Goal: Task Accomplishment & Management: Manage account settings

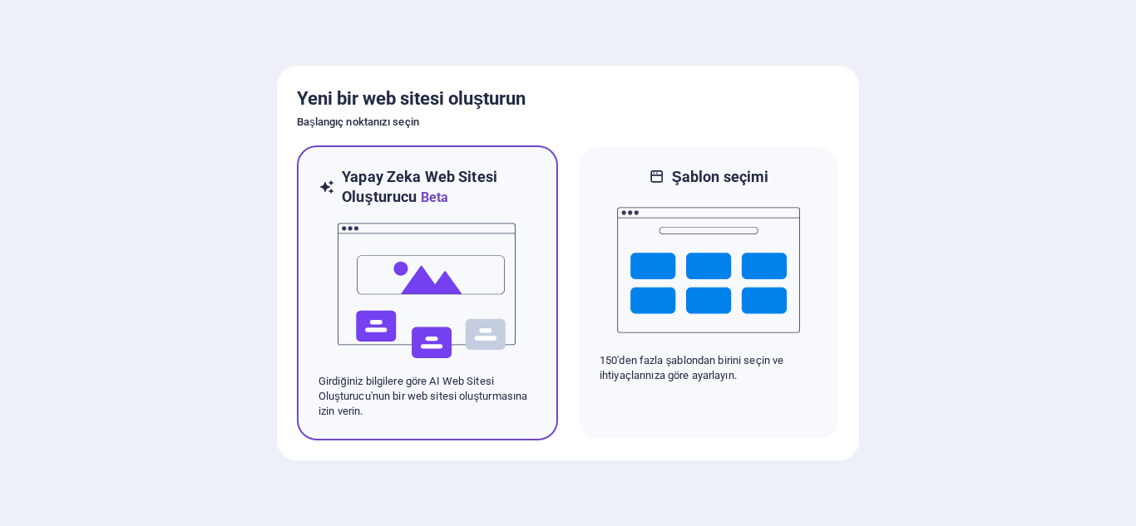
click at [370, 278] on img at bounding box center [427, 291] width 183 height 166
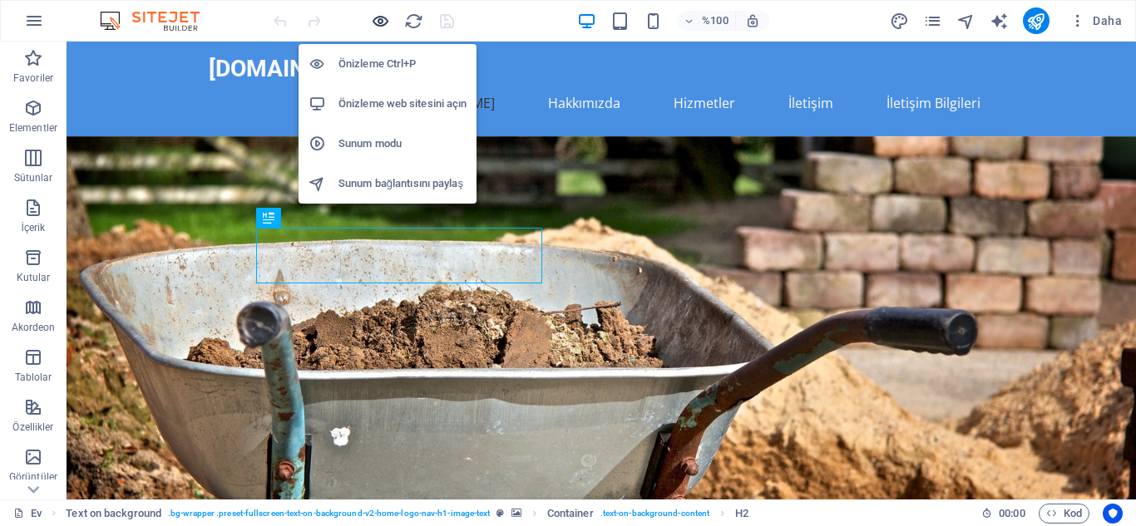
click at [379, 22] on icon "button" at bounding box center [380, 21] width 19 height 19
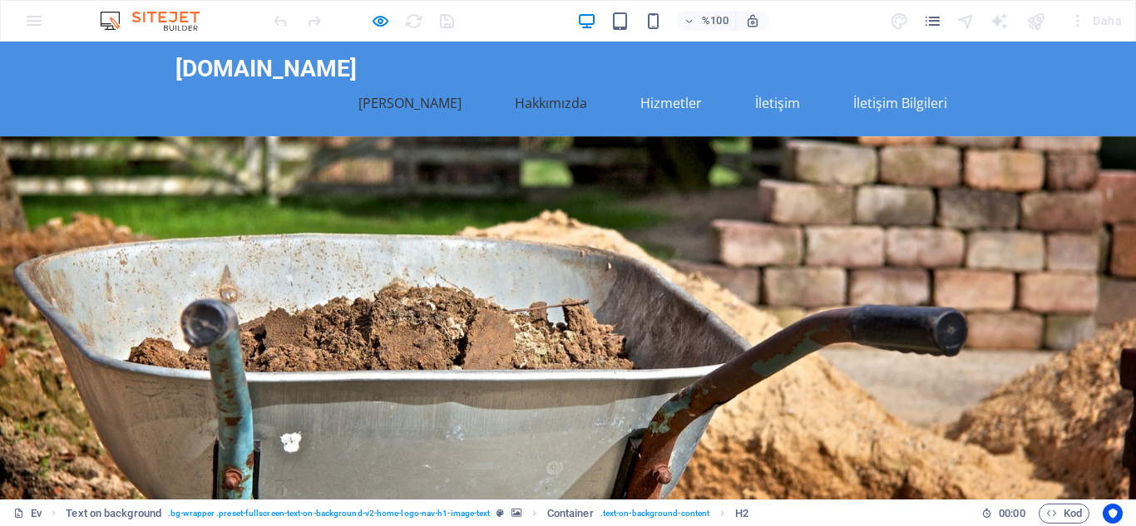
click at [566, 94] on font "Hakkımızda" at bounding box center [551, 103] width 72 height 18
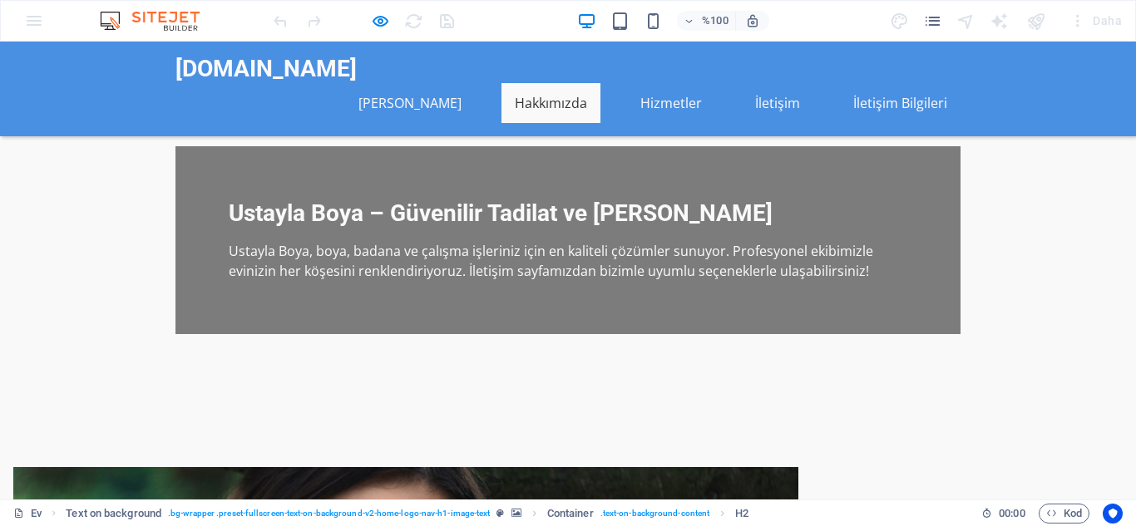
scroll to position [395, 0]
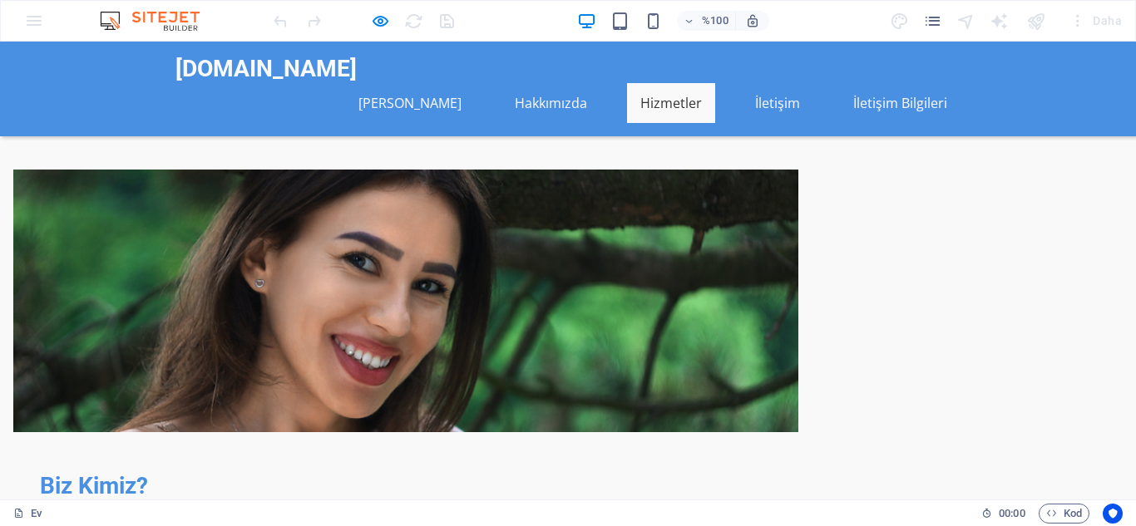
scroll to position [804, 0]
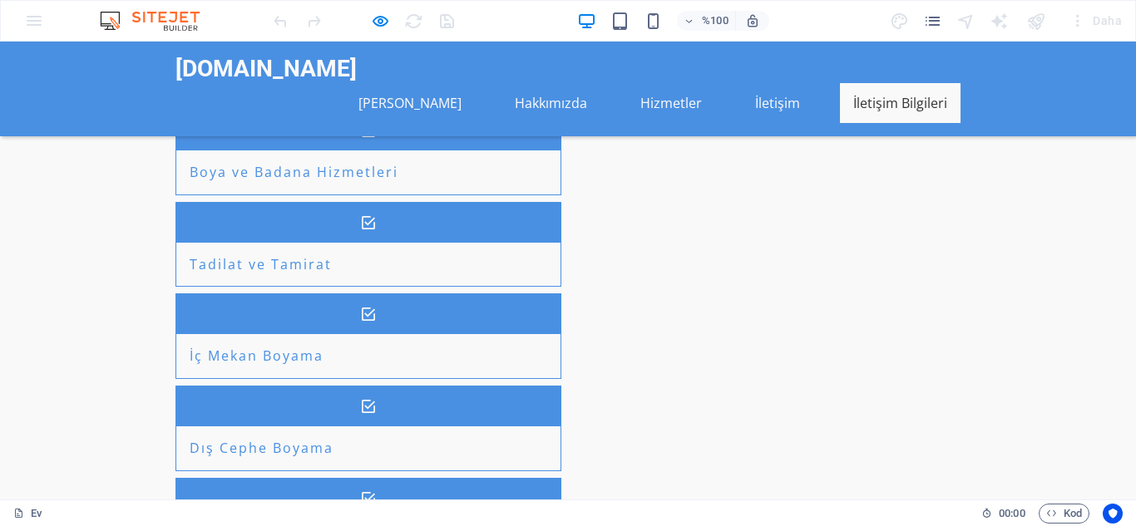
scroll to position [1526, 0]
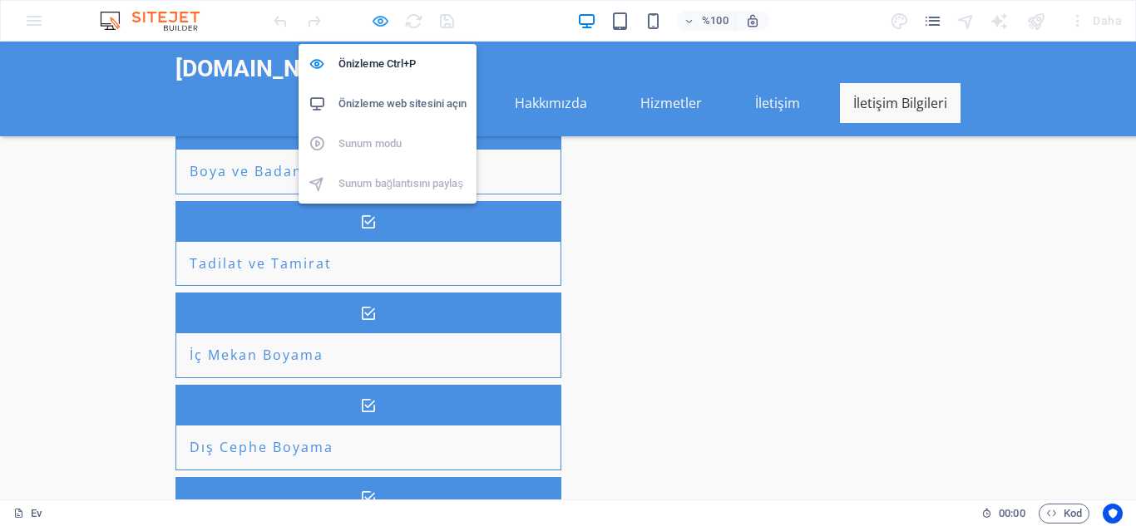
click at [375, 19] on icon "button" at bounding box center [380, 21] width 19 height 19
click at [377, 19] on icon "button" at bounding box center [380, 21] width 19 height 19
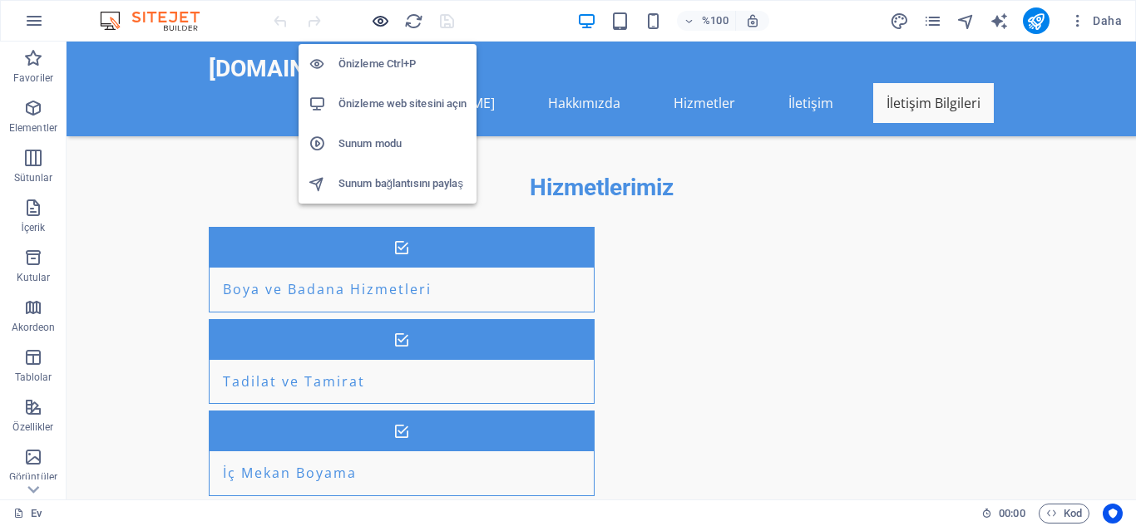
click at [375, 24] on icon "button" at bounding box center [380, 21] width 19 height 19
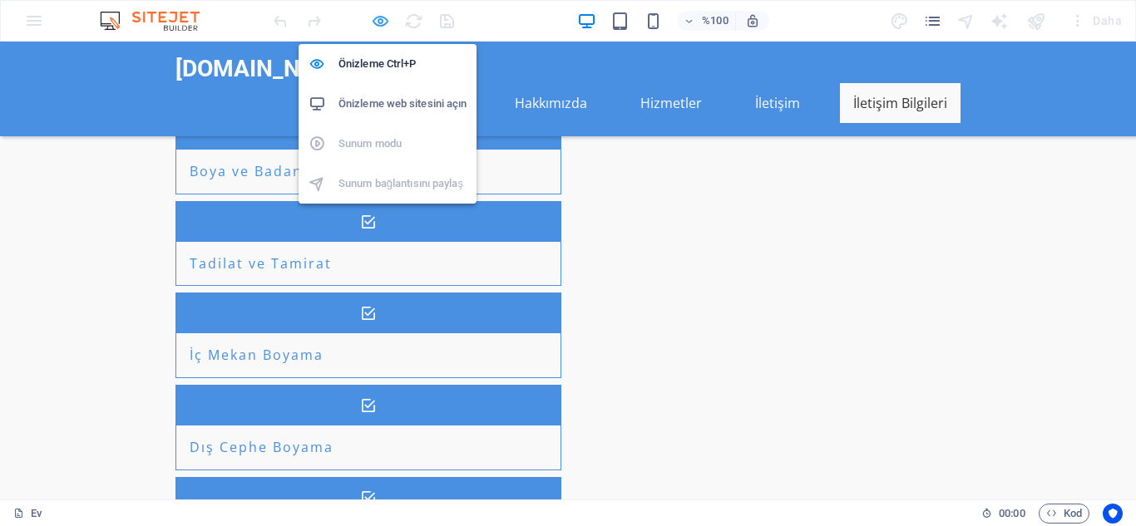
click at [385, 20] on icon "button" at bounding box center [380, 21] width 19 height 19
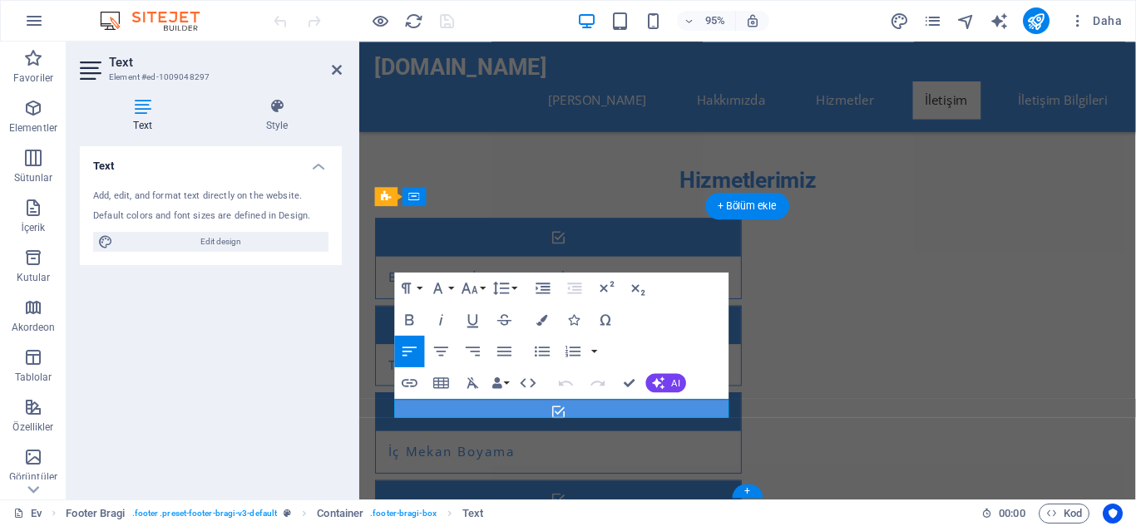
scroll to position [1502, 0]
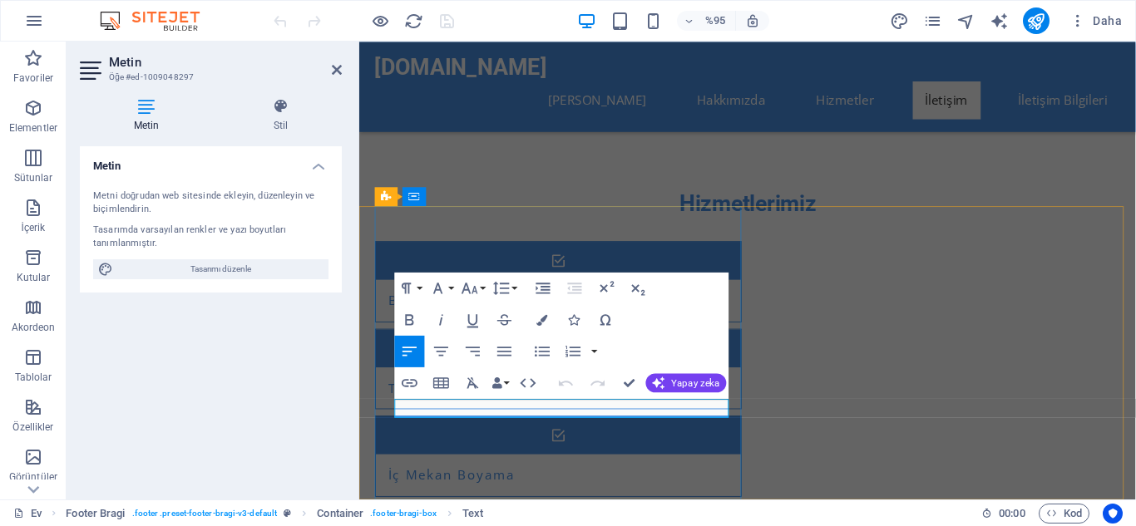
click at [464, 329] on icon "button" at bounding box center [473, 319] width 19 height 19
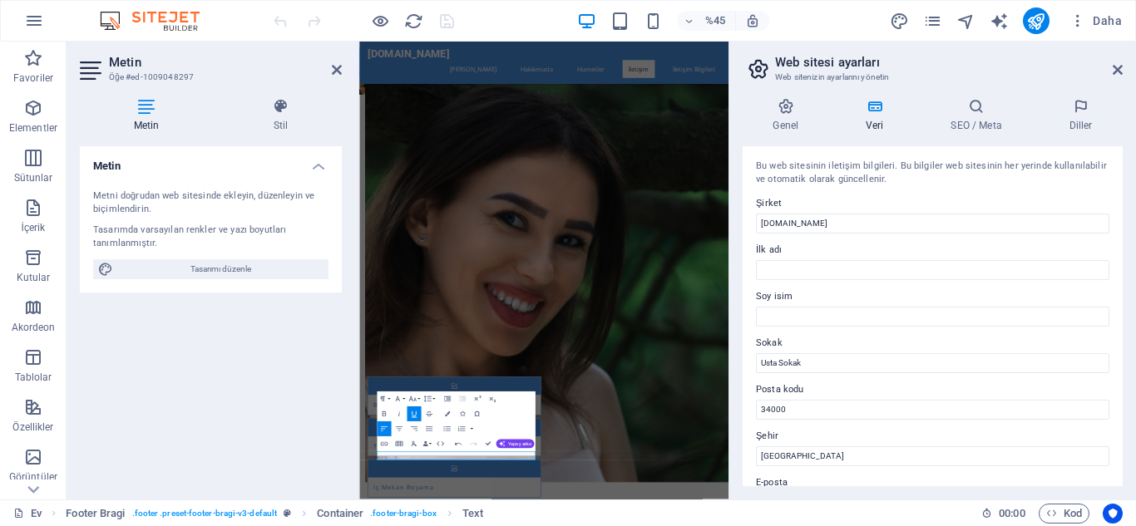
scroll to position [2, 0]
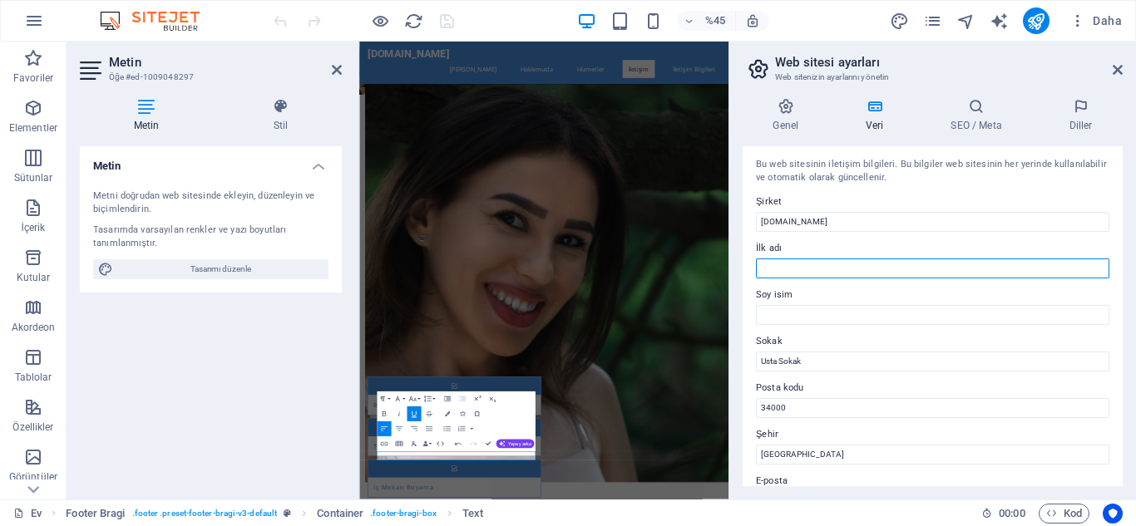
click at [875, 264] on input "İlk adı" at bounding box center [932, 269] width 353 height 20
type input "s"
type input "Serkan"
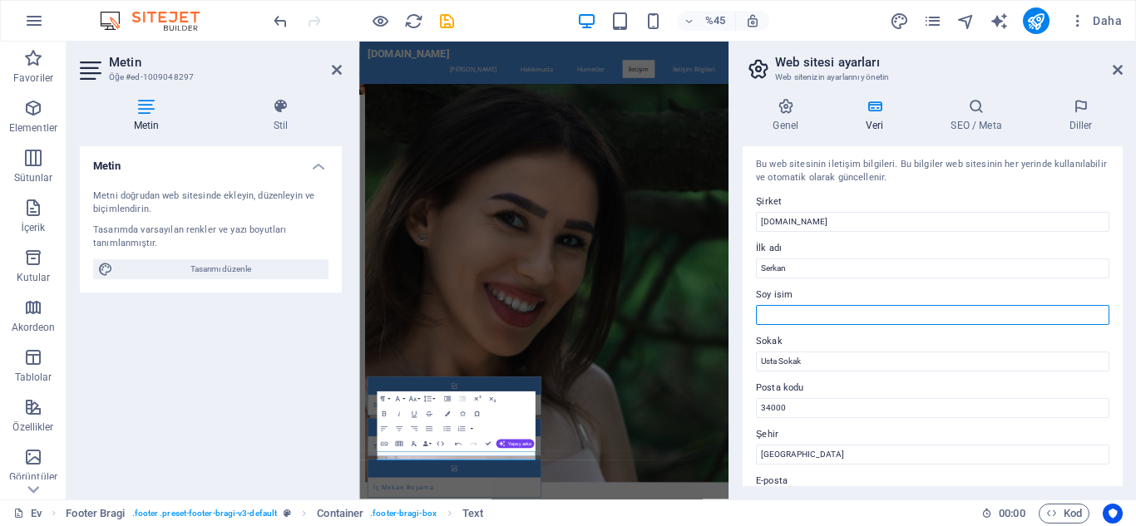
click at [837, 321] on input "Soy isim" at bounding box center [932, 315] width 353 height 20
type input "usta"
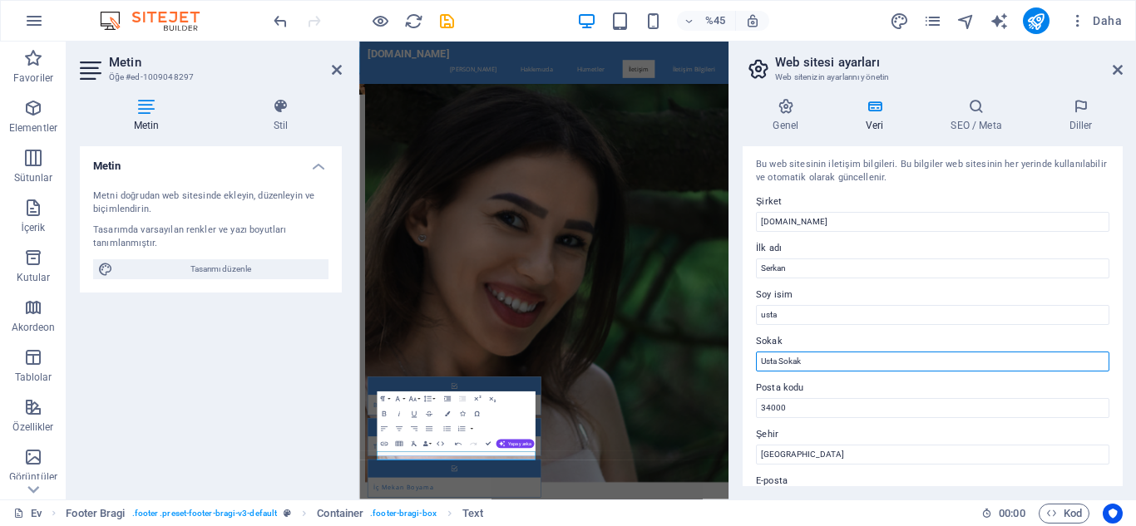
click at [872, 359] on input "Usta Sokak" at bounding box center [932, 362] width 353 height 20
type input "U"
click at [861, 368] on input "Sokak" at bounding box center [932, 362] width 353 height 20
type input "kandilli"
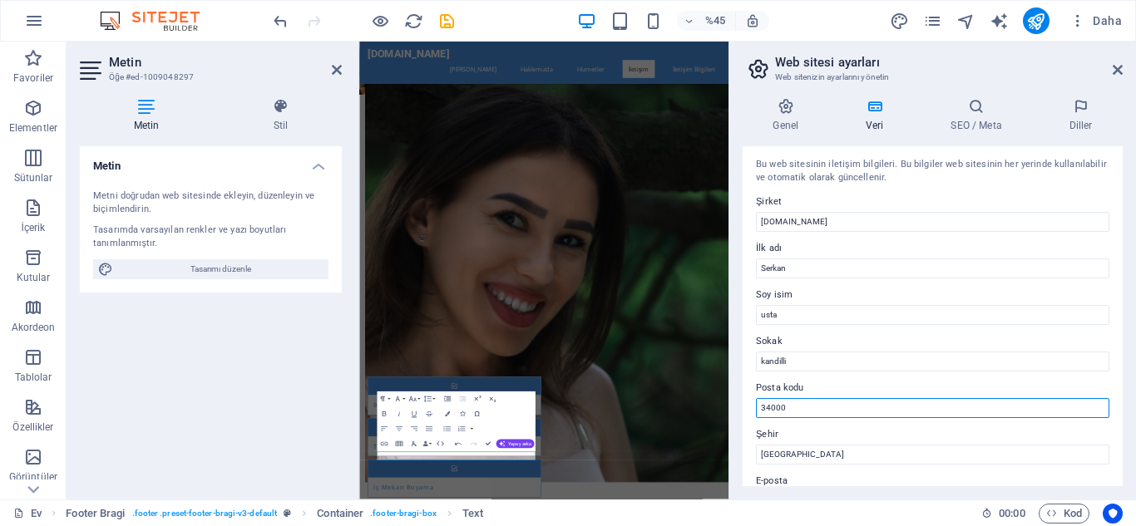
click at [848, 398] on input "34000" at bounding box center [932, 408] width 353 height 20
type input "3"
type input "16000"
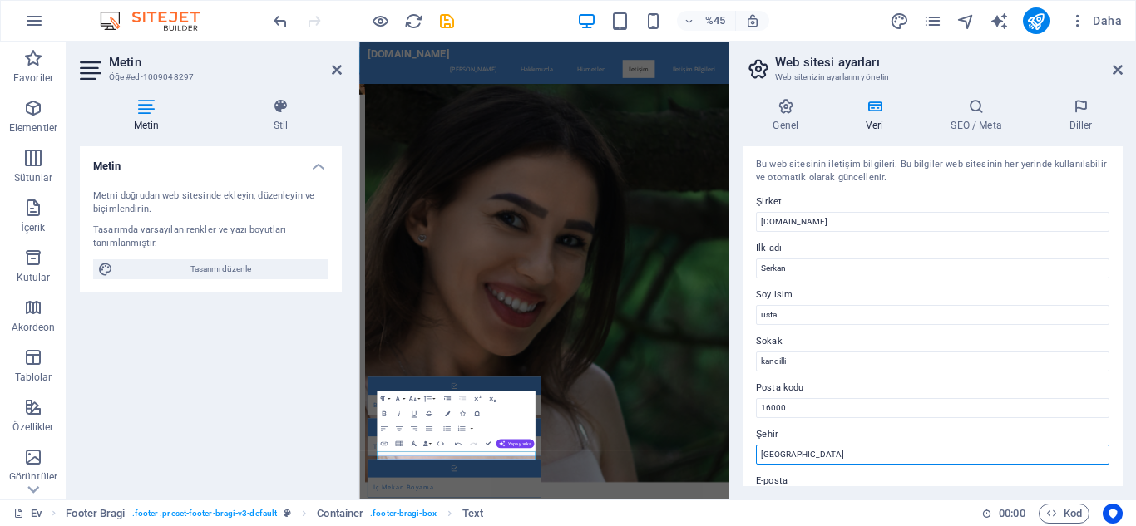
click at [999, 456] on input "İstanbul" at bounding box center [932, 455] width 353 height 20
type input "İ"
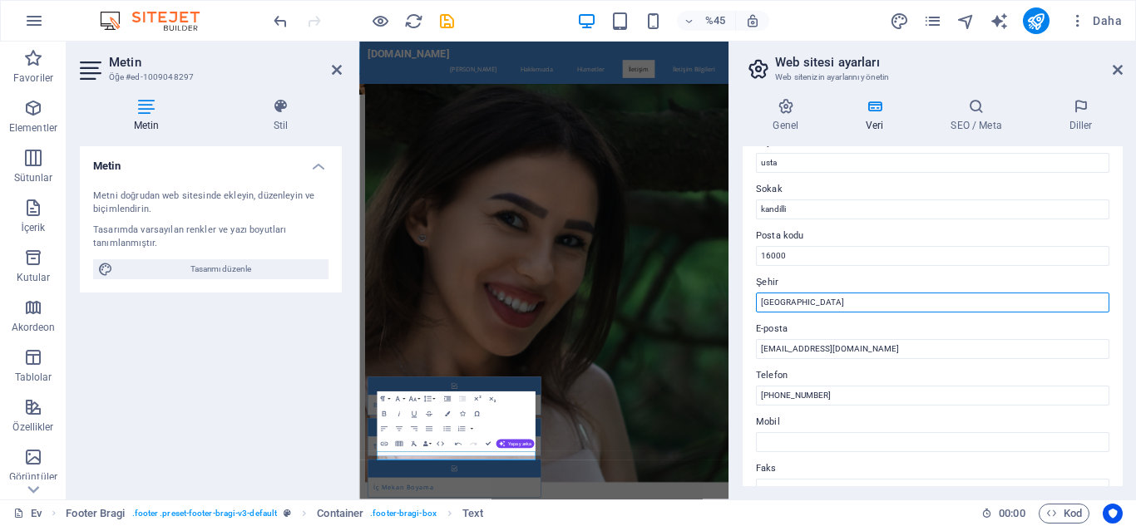
scroll to position [158, 0]
type input "[GEOGRAPHIC_DATA]"
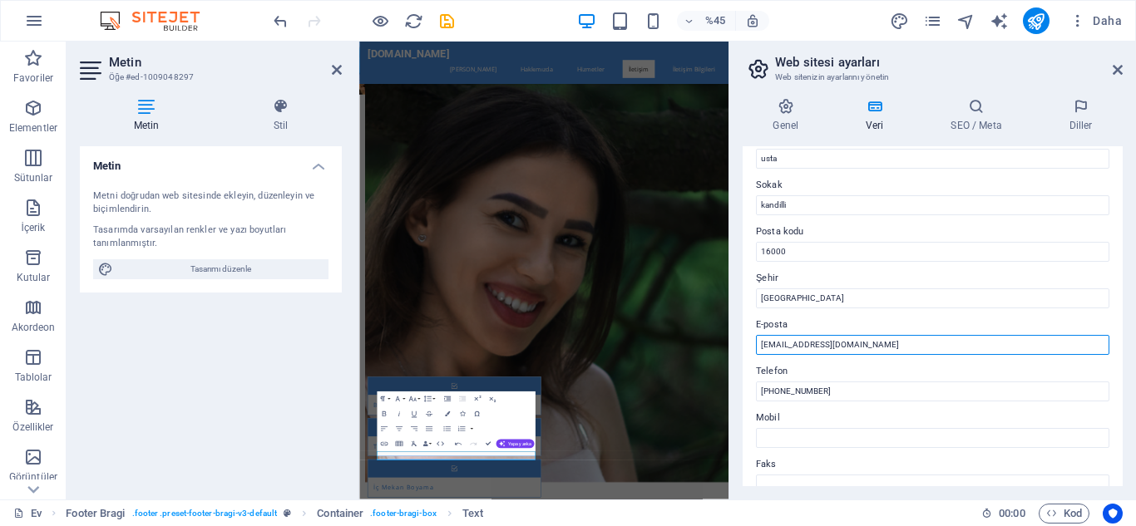
click at [774, 345] on input "info@ustaylaboya.com" at bounding box center [932, 345] width 353 height 20
click at [888, 342] on input "ustaeller75@ustaylaboya.com" at bounding box center [932, 345] width 353 height 20
type input "[EMAIL_ADDRESS][DOMAIN_NAME]"
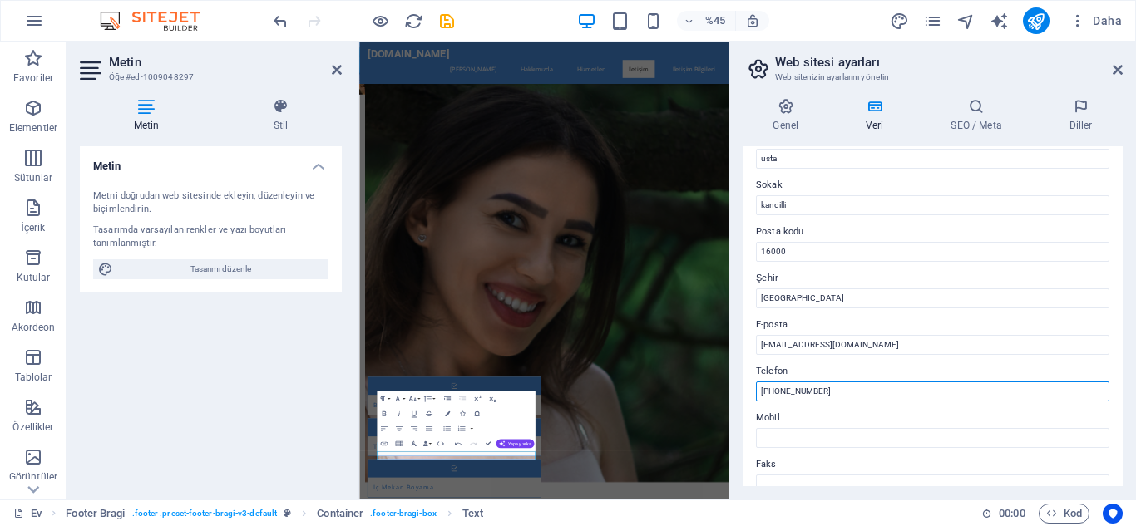
click at [883, 394] on input "0212-555-01-01" at bounding box center [932, 392] width 353 height 20
type input "0"
type input "05334998498"
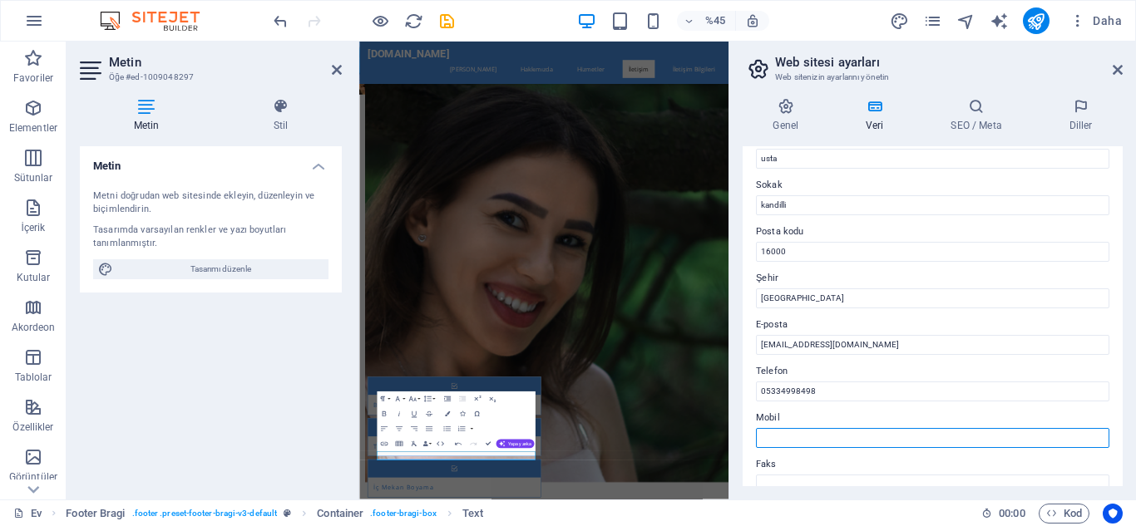
click at [917, 435] on input "Mobil" at bounding box center [932, 438] width 353 height 20
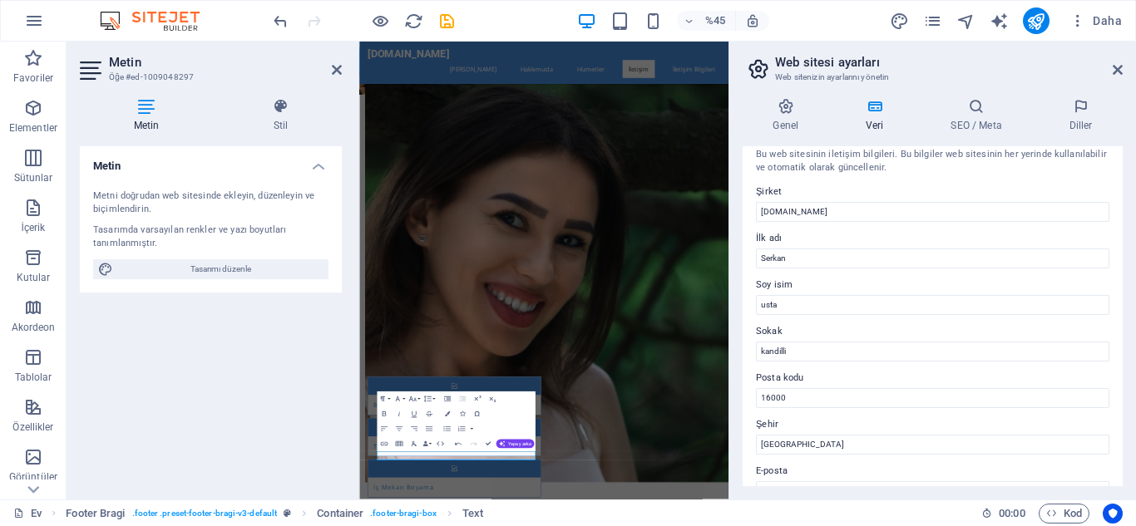
scroll to position [0, 0]
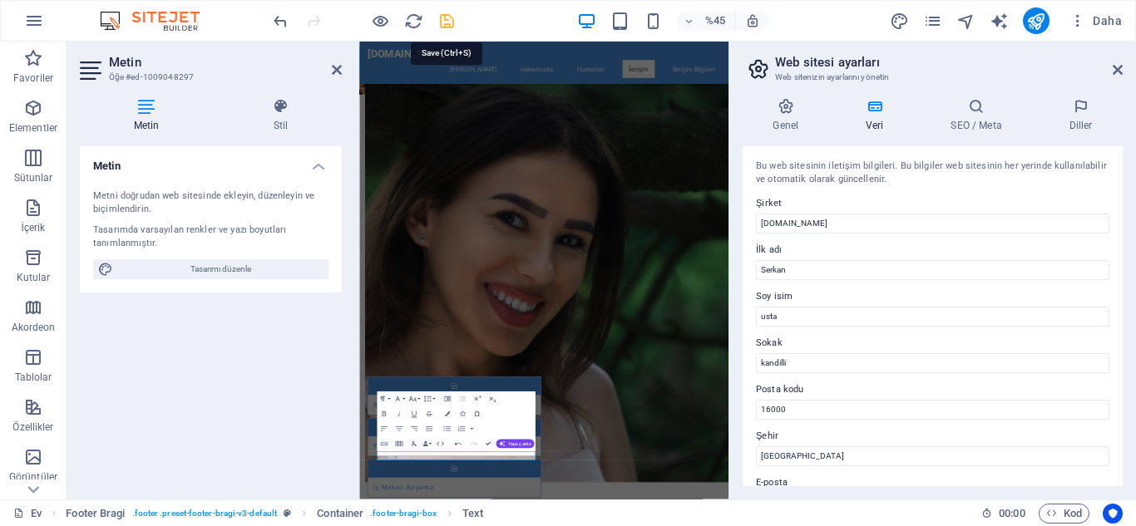
type input "0533 499 84 98"
click at [448, 15] on icon "kaydetmek" at bounding box center [447, 21] width 19 height 19
checkbox input "false"
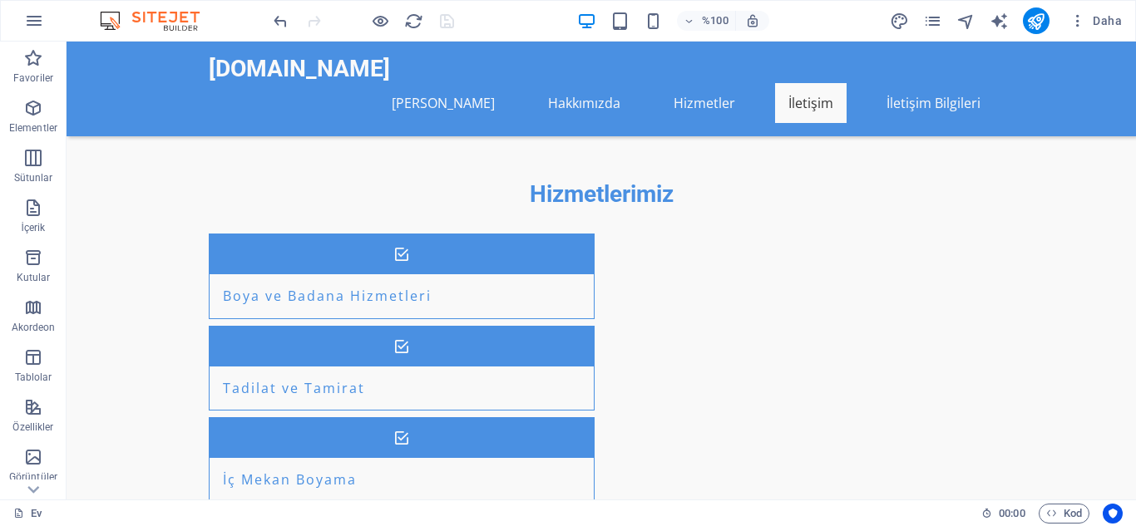
scroll to position [1526, 0]
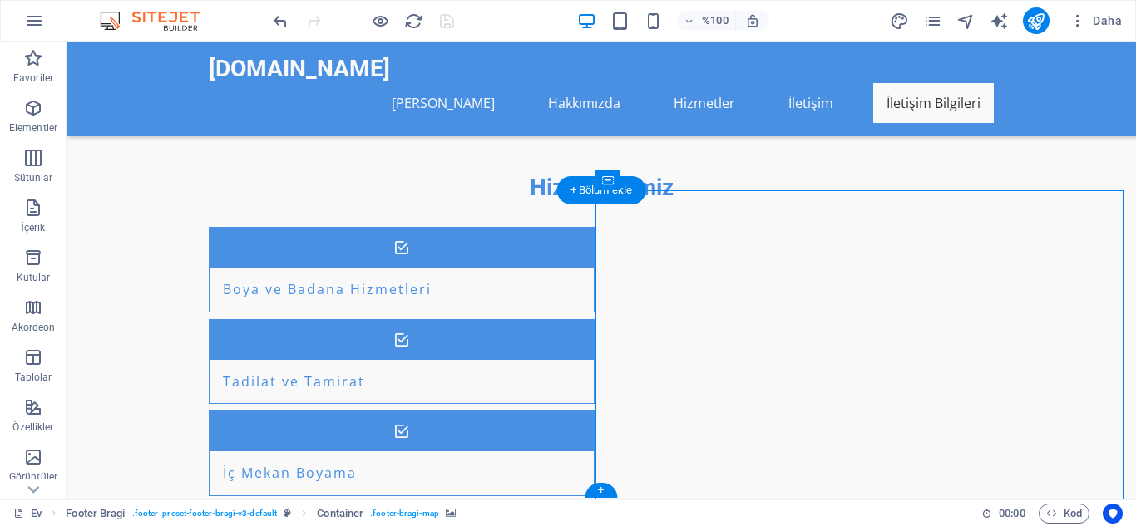
select select "px"
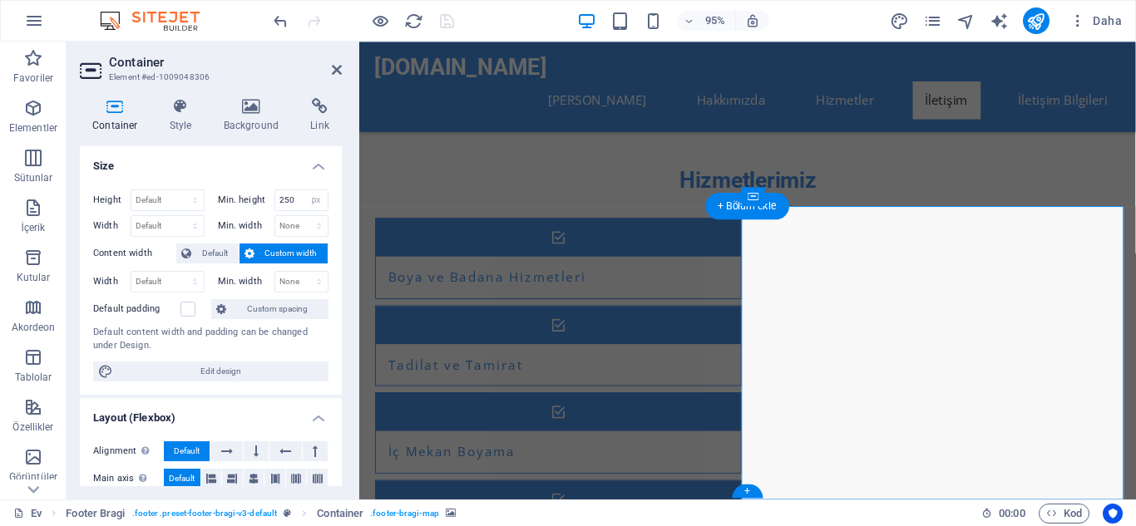
scroll to position [1502, 0]
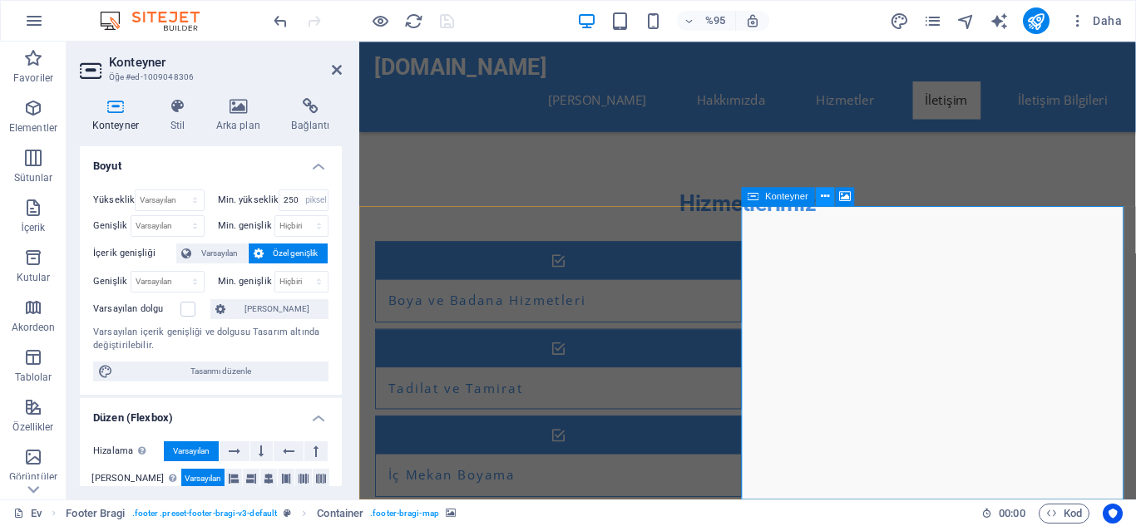
click at [826, 201] on icon at bounding box center [825, 197] width 8 height 17
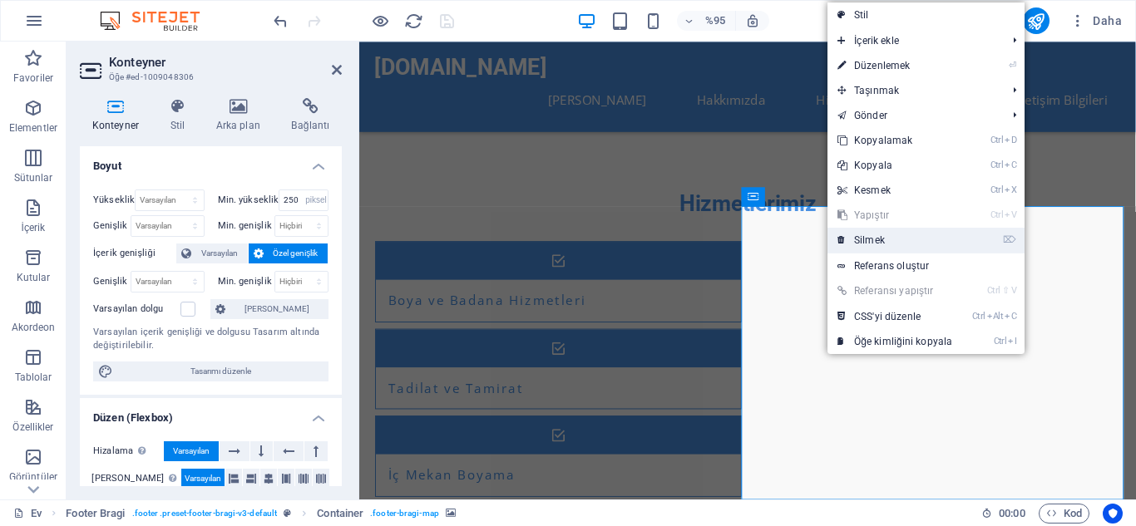
click at [887, 235] on link "⌦ Silmek" at bounding box center [895, 240] width 135 height 25
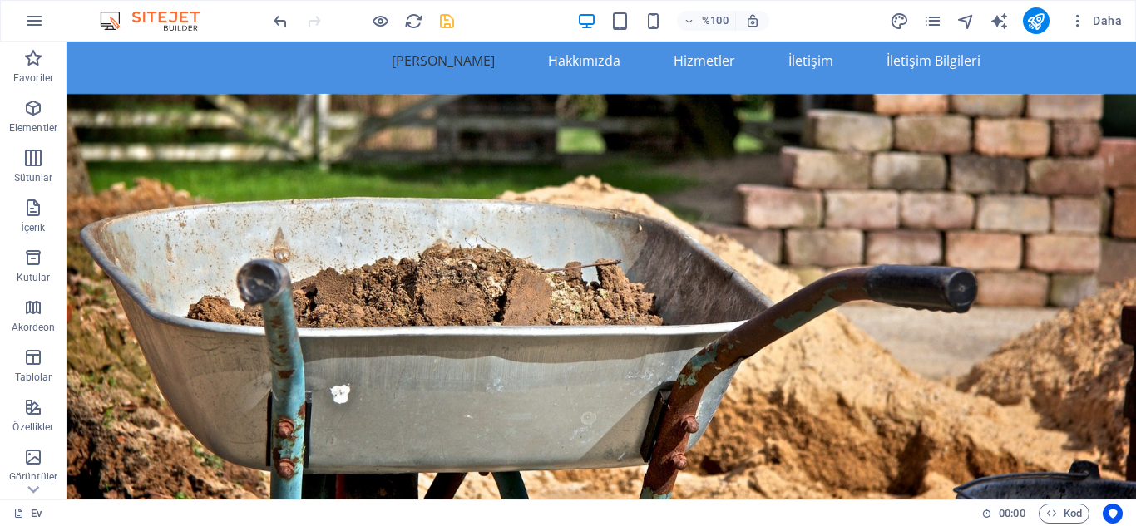
scroll to position [0, 0]
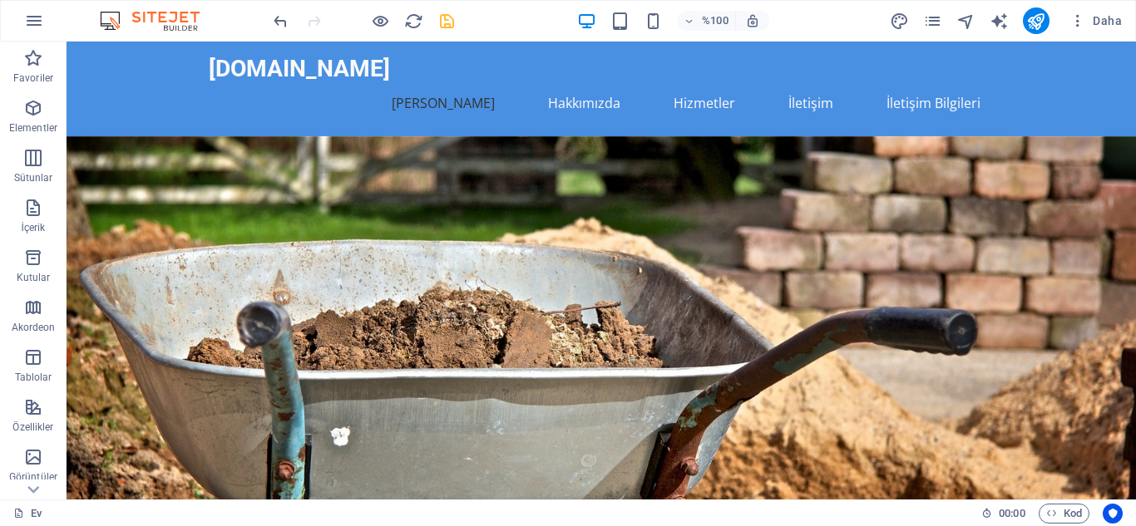
click at [801, 214] on figure at bounding box center [602, 340] width 1070 height 408
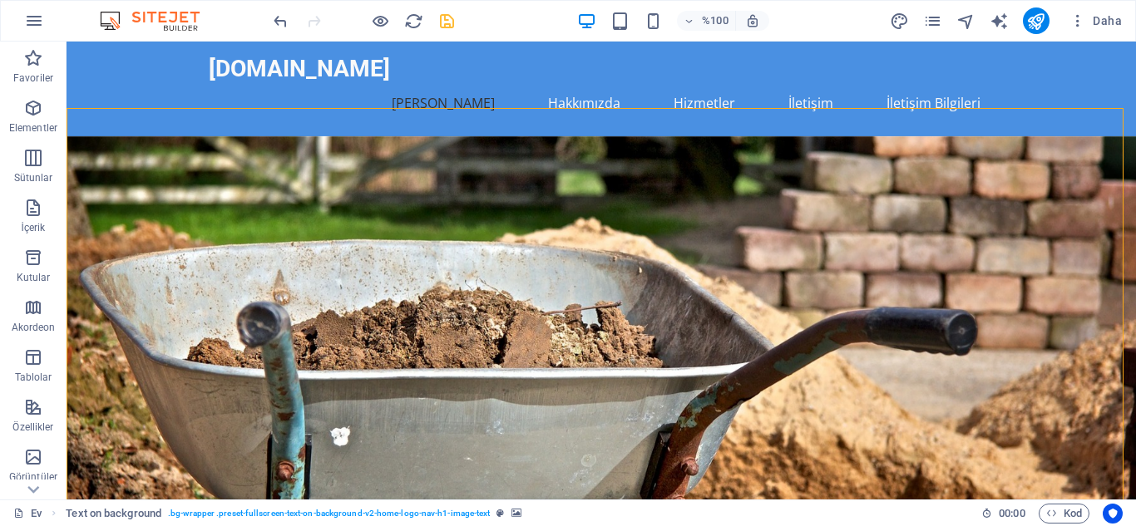
click at [801, 214] on figure at bounding box center [602, 340] width 1070 height 408
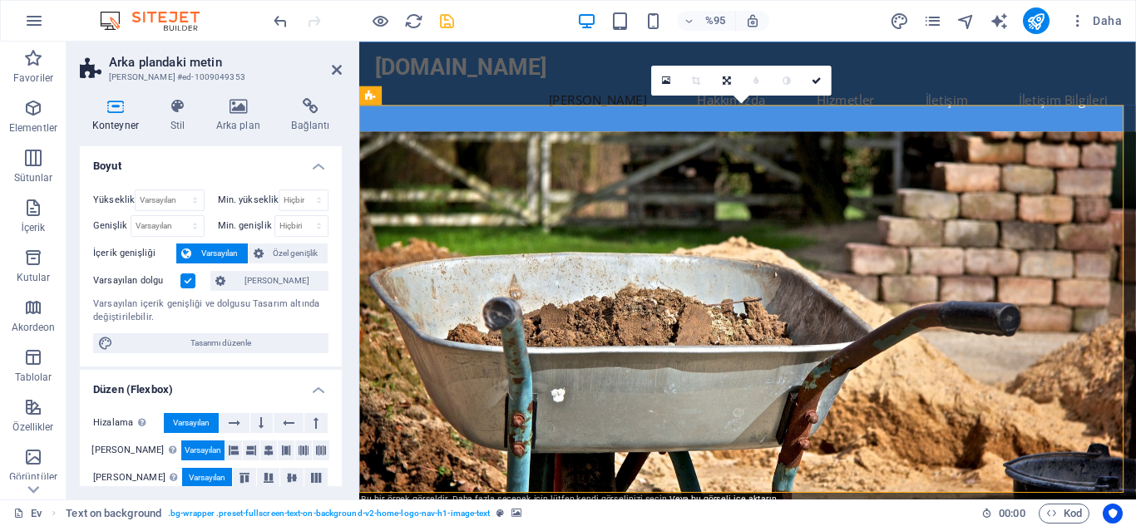
click at [894, 242] on figure at bounding box center [768, 340] width 818 height 408
click at [984, 225] on figure at bounding box center [768, 340] width 818 height 408
click at [339, 62] on h2 "Arka plandaki metin" at bounding box center [225, 62] width 233 height 15
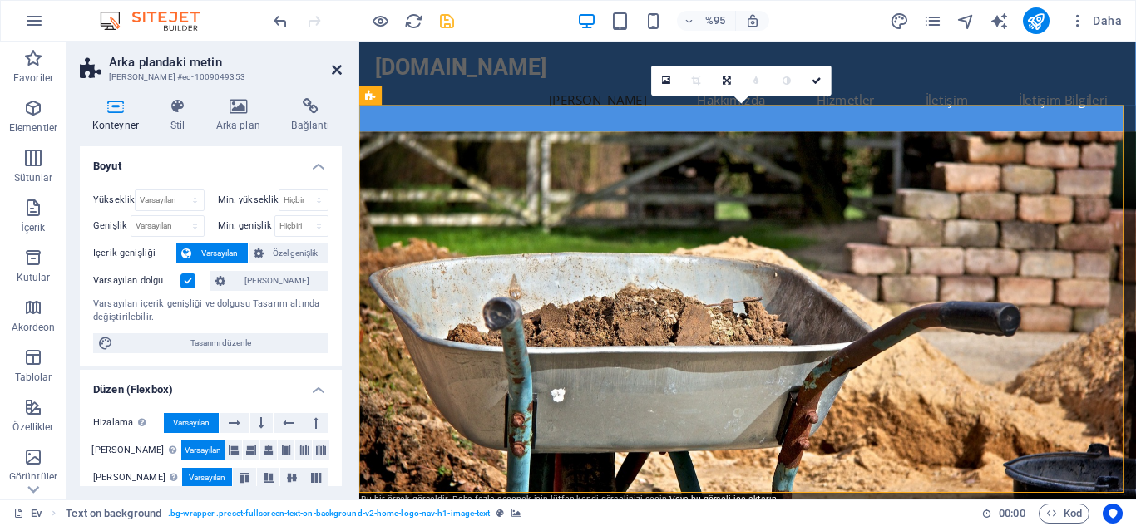
click at [332, 68] on icon at bounding box center [337, 69] width 10 height 13
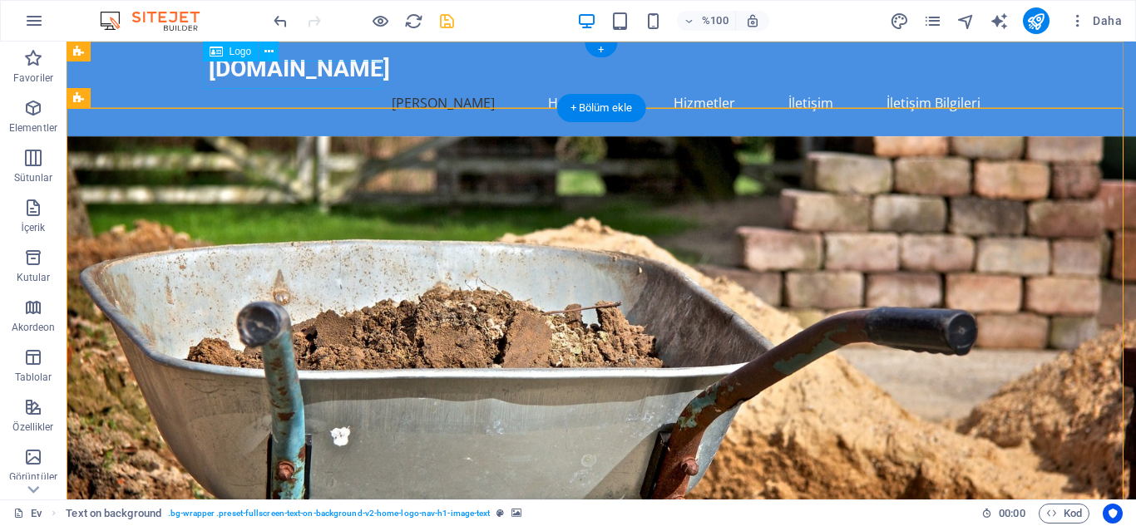
click at [182, 147] on figure at bounding box center [602, 340] width 1070 height 408
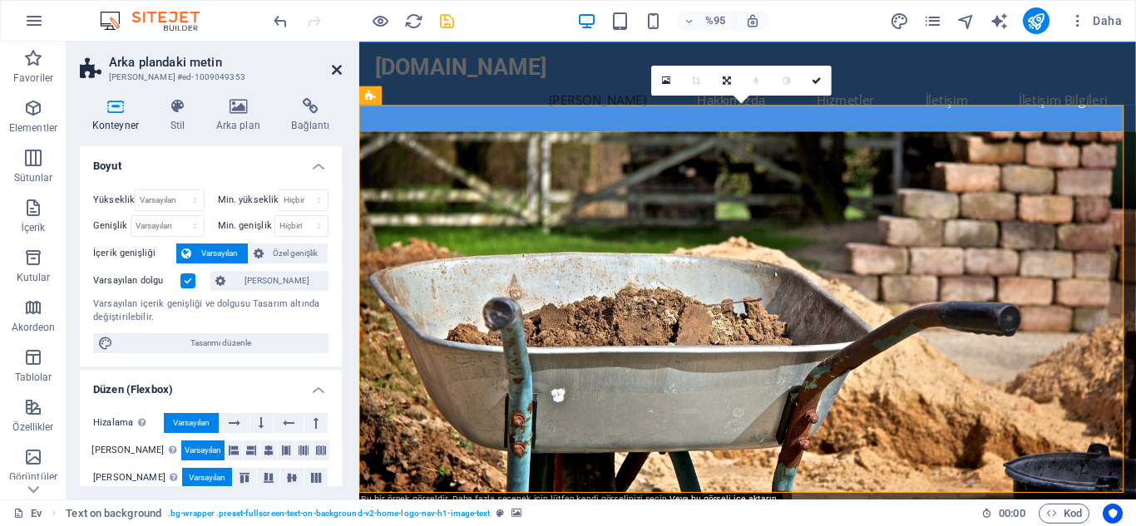
click at [334, 72] on icon at bounding box center [337, 69] width 10 height 13
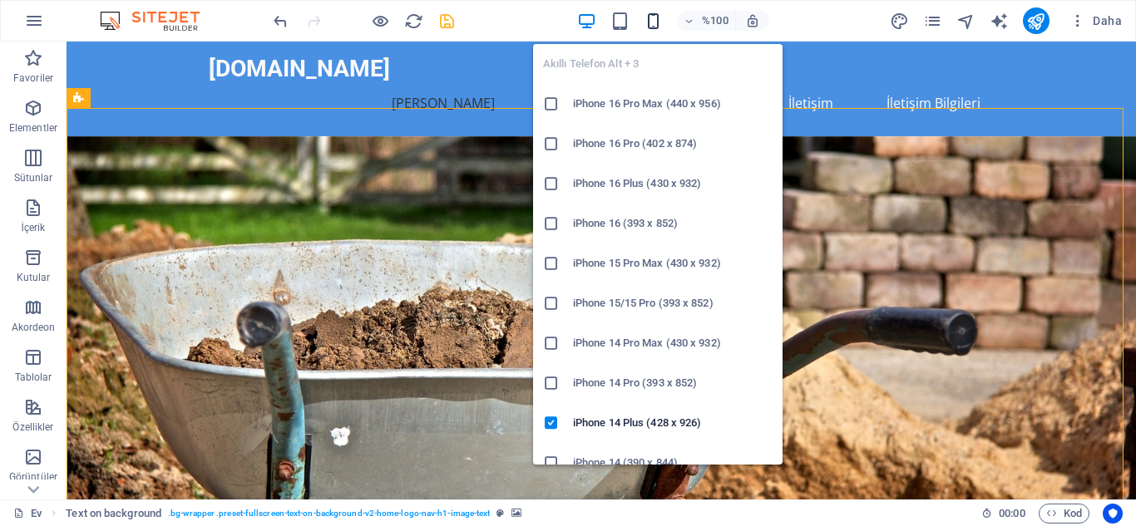
click at [654, 13] on icon "button" at bounding box center [653, 21] width 19 height 19
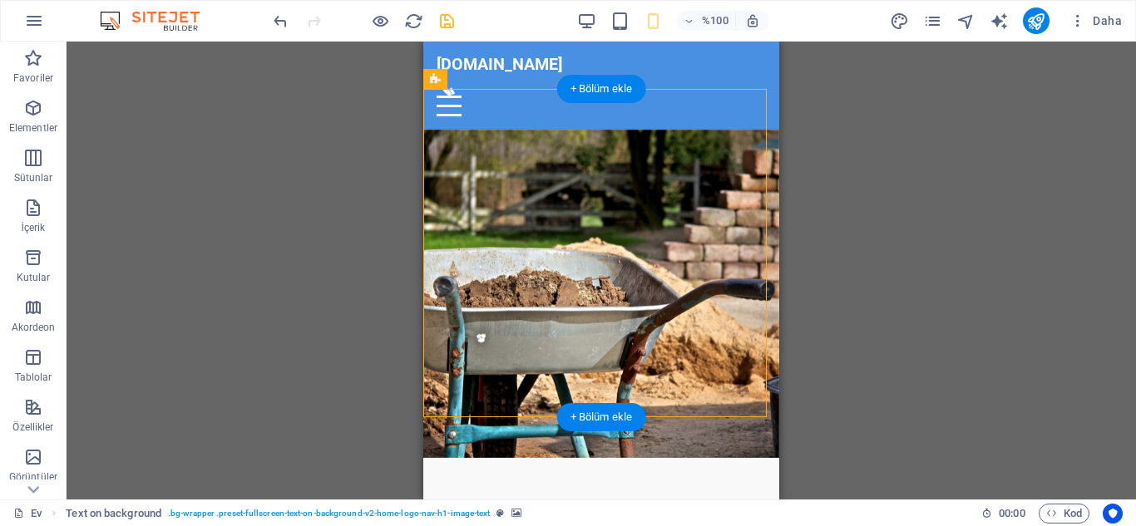
click at [718, 130] on figure at bounding box center [601, 294] width 356 height 329
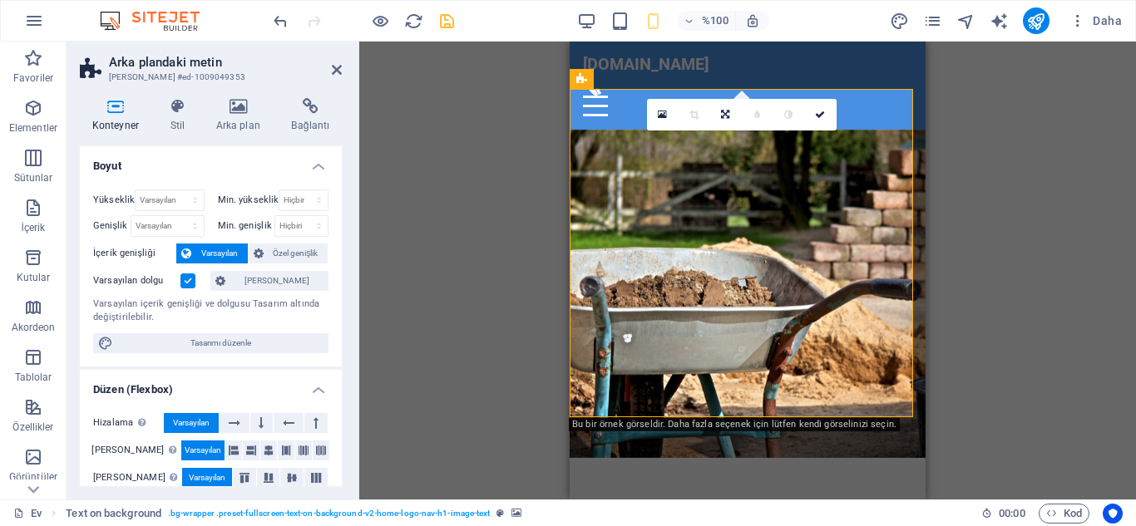
drag, startPoint x: 338, startPoint y: 272, endPoint x: 337, endPoint y: 295, distance: 23.3
click at [337, 295] on div "Yükseklik Varsayılan piksel rem % vh vw Min. yükseklik Hiçbiri piksel rem % vh …" at bounding box center [211, 271] width 262 height 190
click at [245, 101] on icon at bounding box center [238, 106] width 69 height 17
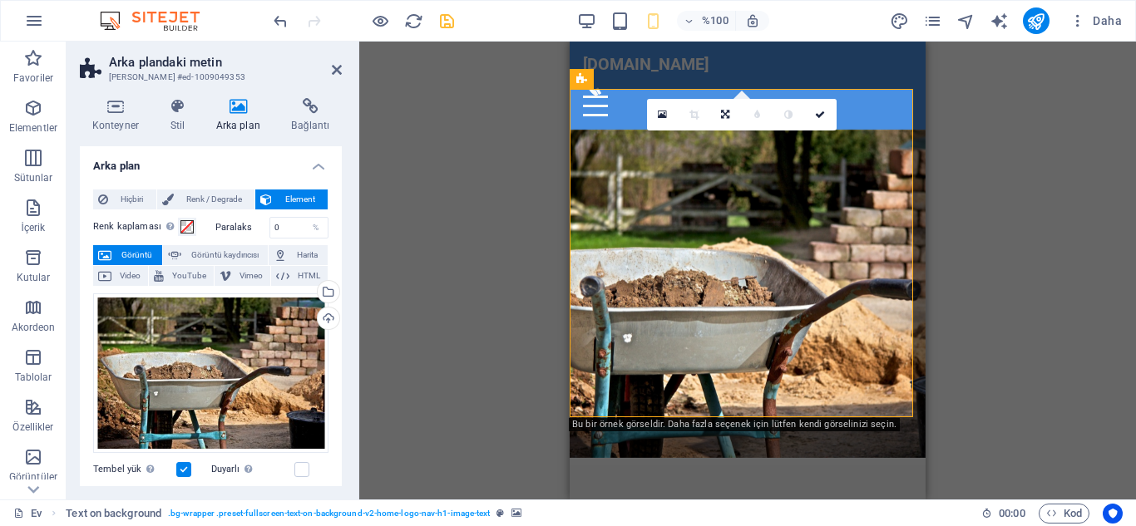
drag, startPoint x: 338, startPoint y: 203, endPoint x: 341, endPoint y: 251, distance: 48.4
click at [341, 251] on div "Arka plan Hiçbiri Renk / Degrade Element Arka planı tam genişliğe kadar uzat Re…" at bounding box center [211, 316] width 262 height 340
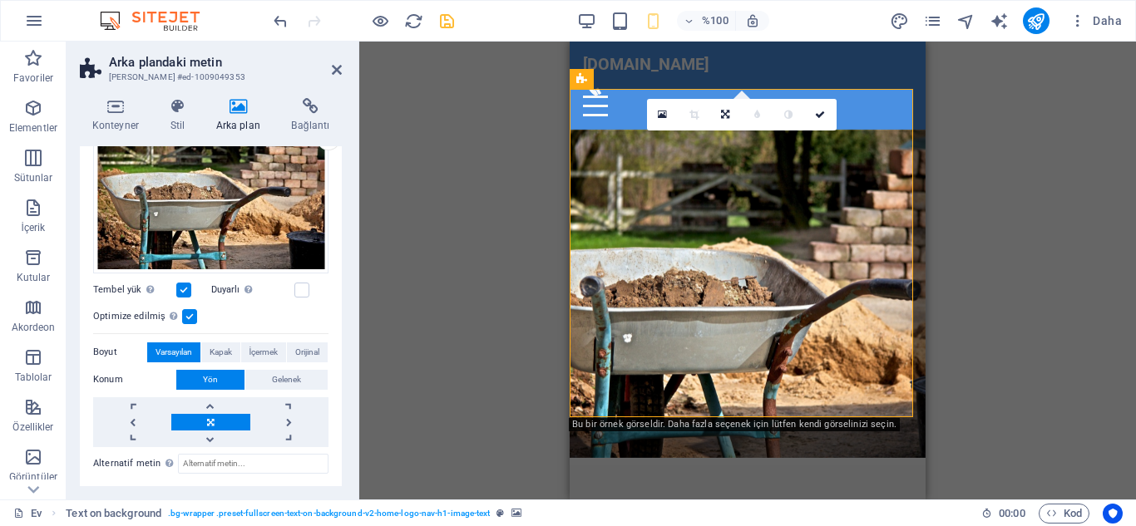
scroll to position [185, 0]
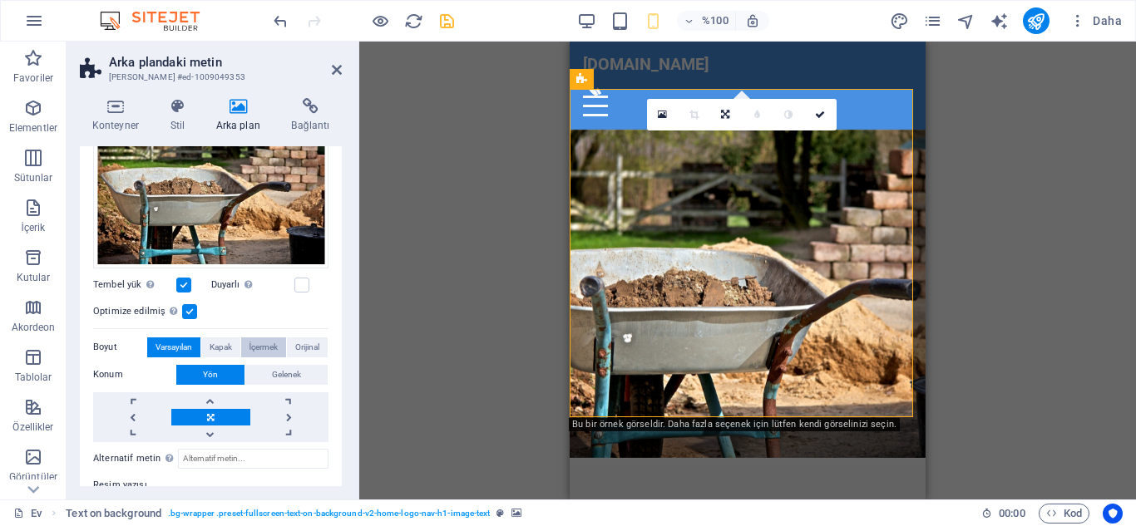
click at [256, 343] on font "İçermek" at bounding box center [264, 347] width 29 height 9
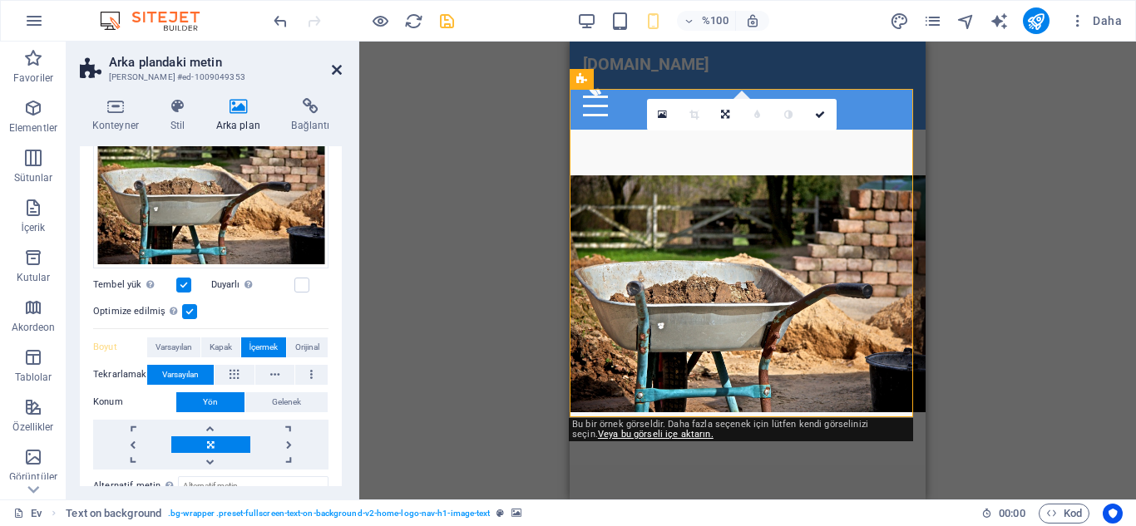
click at [339, 67] on icon at bounding box center [337, 69] width 10 height 13
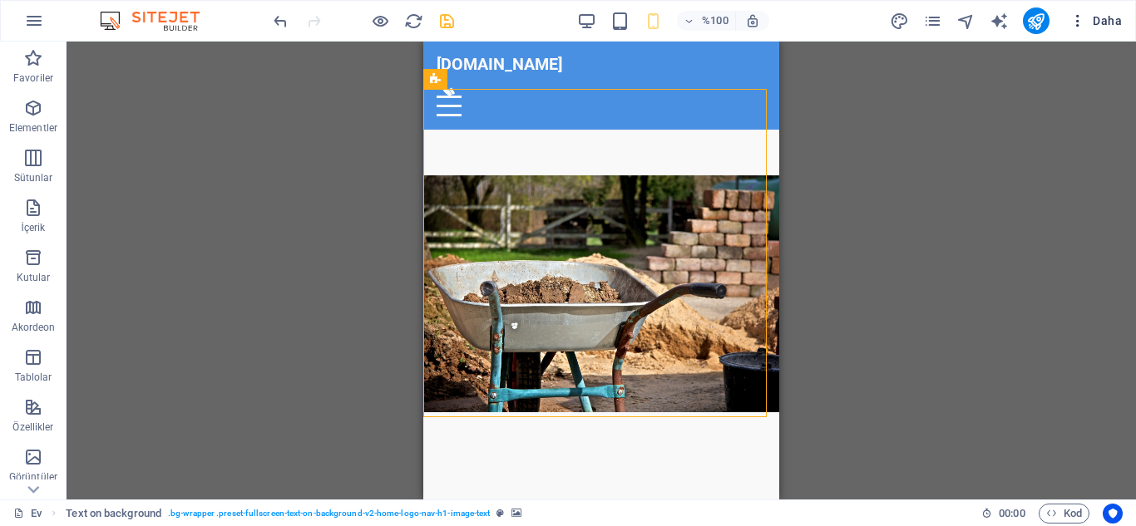
click at [1108, 19] on font "Daha" at bounding box center [1107, 20] width 29 height 13
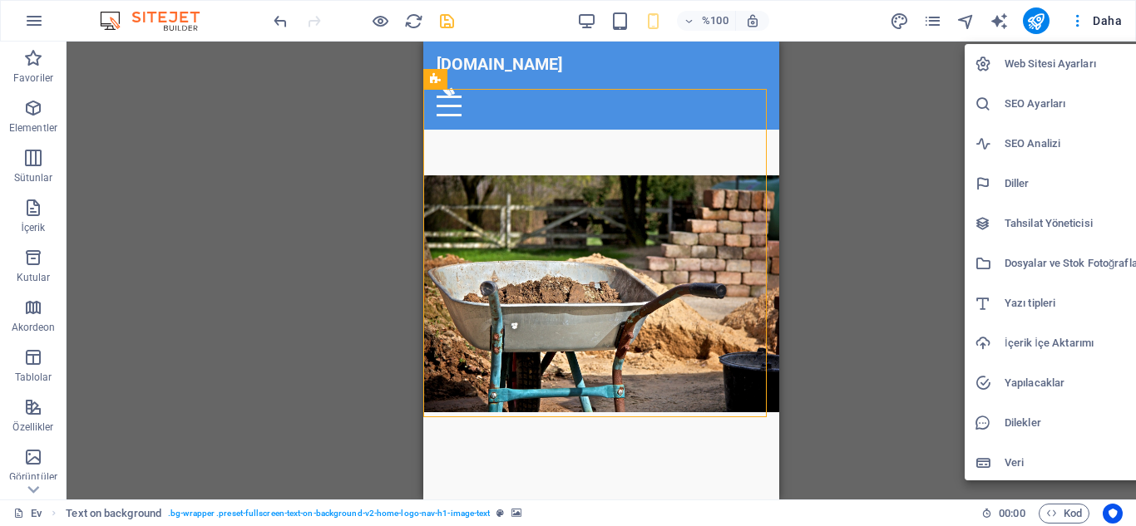
click at [1022, 141] on font "SEO Analizi" at bounding box center [1033, 143] width 56 height 12
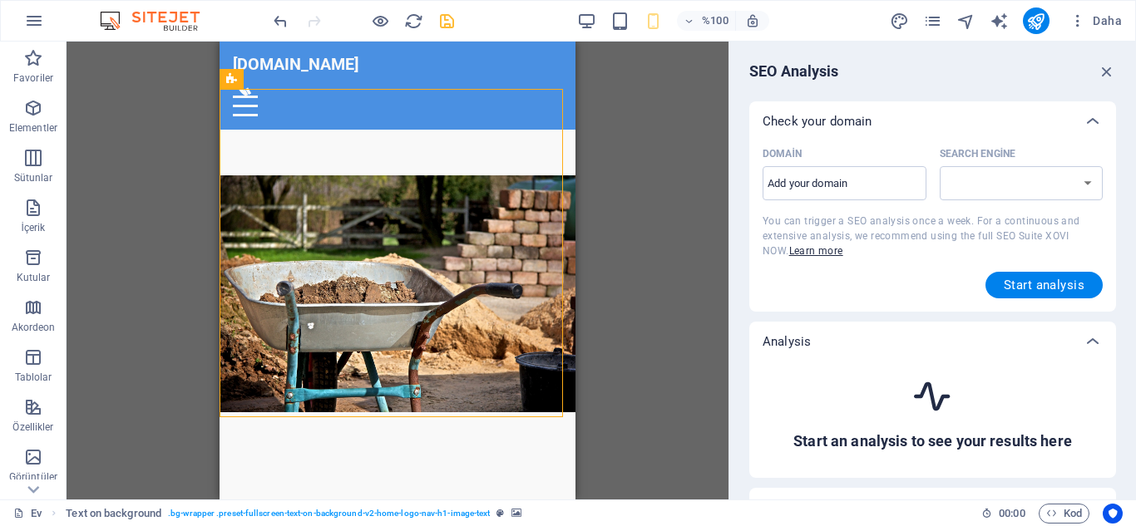
select select "google.com"
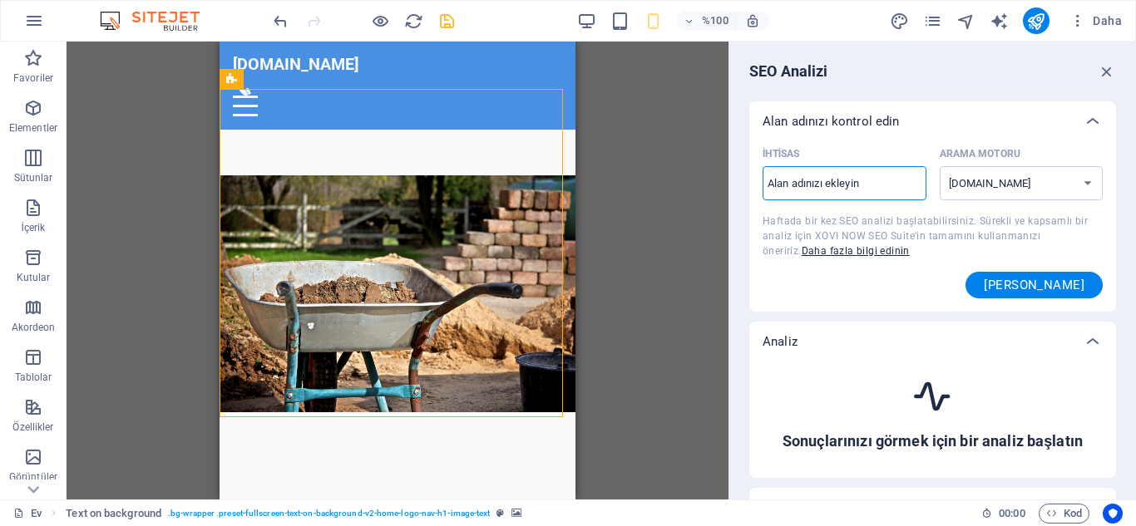
click at [873, 182] on input "İhtisas ​" at bounding box center [845, 184] width 164 height 27
type input "ustaylaboya.co"
select select "google.co.uk"
type input "[DOMAIN_NAME]"
select select "google.com"
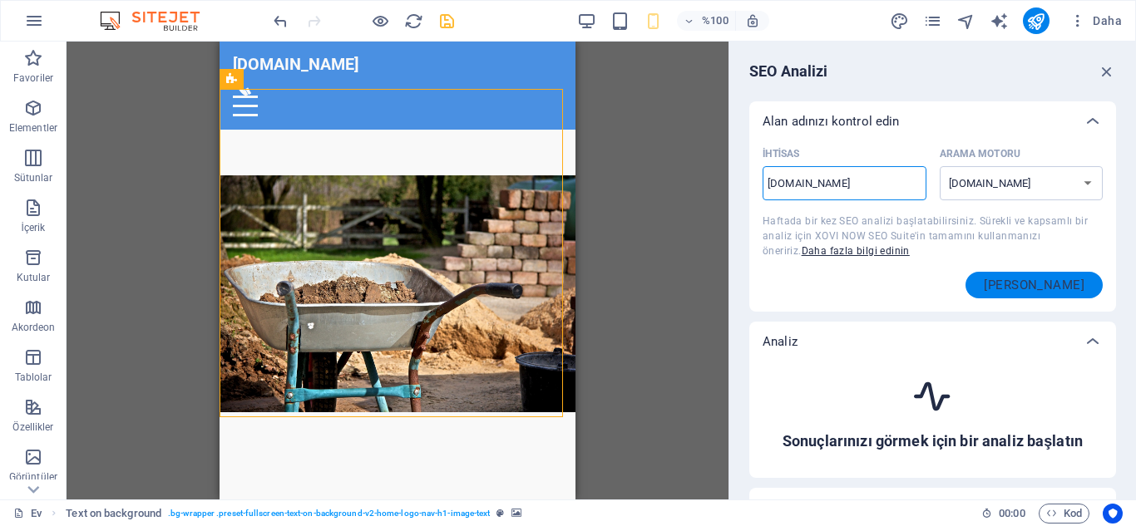
drag, startPoint x: 873, startPoint y: 182, endPoint x: 1028, endPoint y: 284, distance: 185.0
click at [1028, 284] on div "İhtisas ustaylaboya.com ​ Arama Motoru google.de google.at google.es google.co.…" at bounding box center [933, 219] width 340 height 157
type input "[DOMAIN_NAME]"
click at [1028, 284] on font "Analize başla" at bounding box center [1034, 285] width 101 height 15
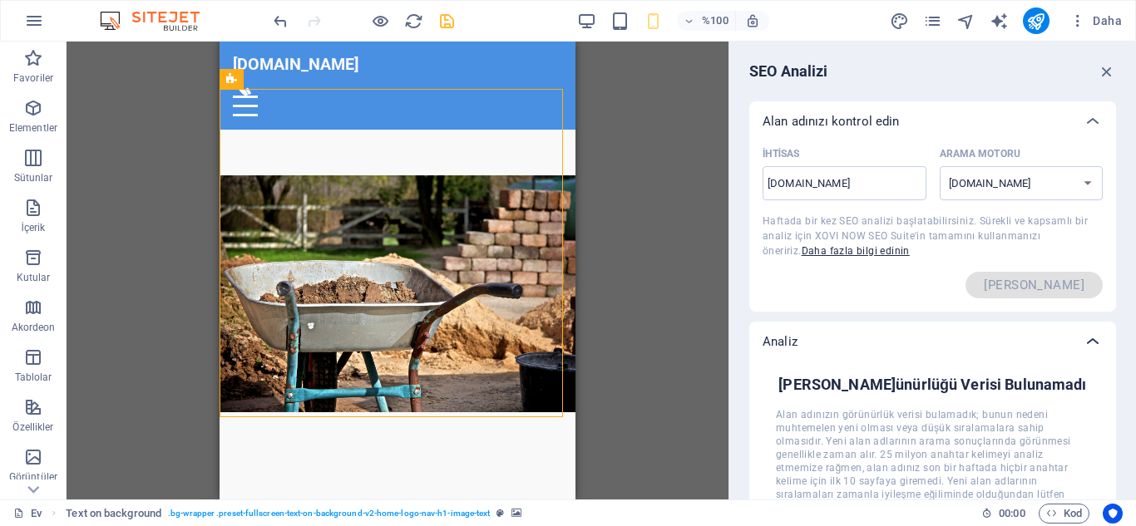
click at [1092, 344] on icon at bounding box center [1093, 342] width 20 height 20
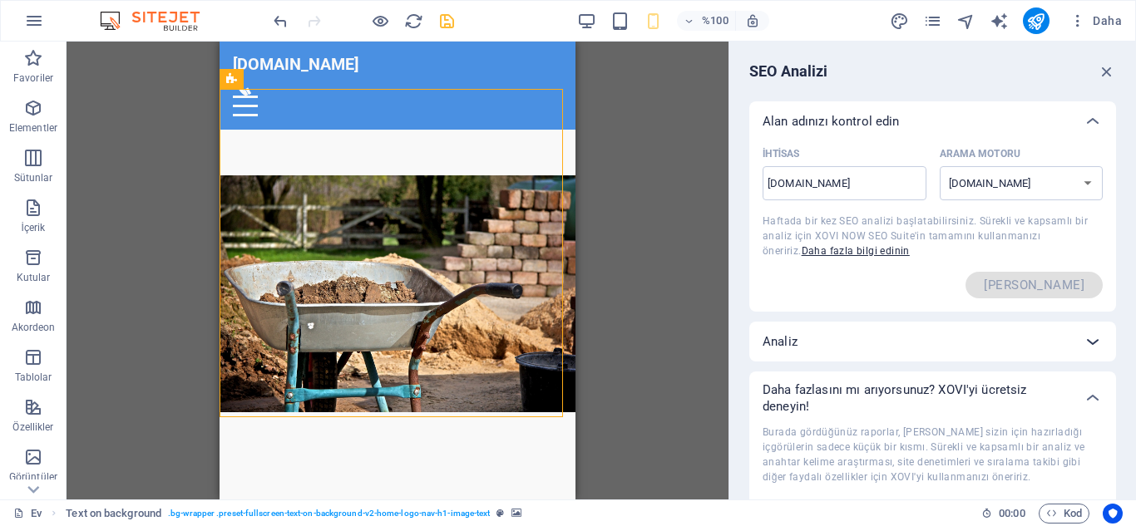
click at [1092, 344] on icon at bounding box center [1093, 342] width 20 height 20
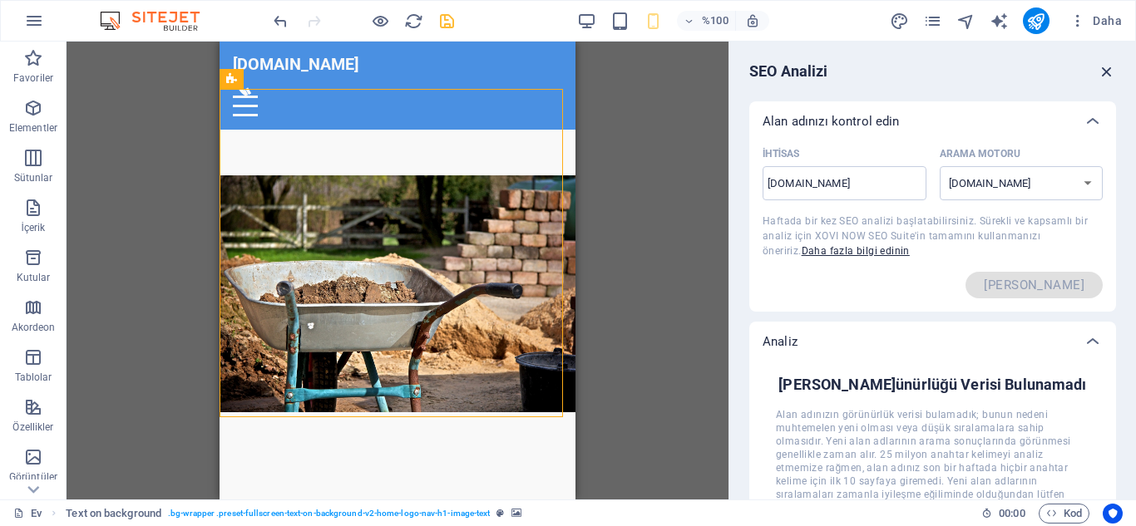
click at [1098, 72] on icon "button" at bounding box center [1107, 71] width 18 height 18
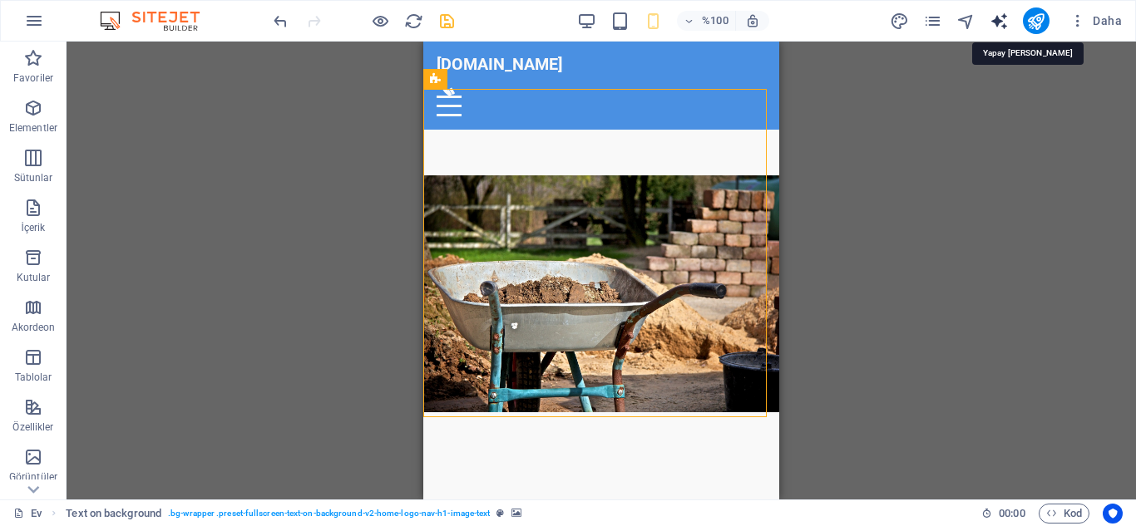
click at [1001, 24] on icon "metin_oluşturucu" at bounding box center [999, 21] width 19 height 19
select select "English"
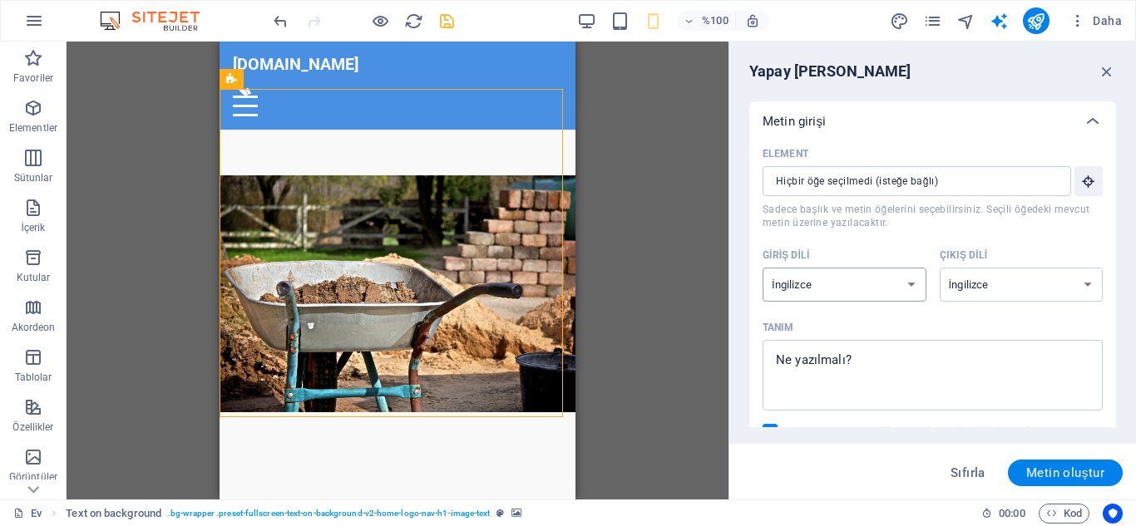
click at [910, 285] on select "Arnavut Arapça Ermeni Awadhi Azerbaycan Başkurt Bask Belarusça Bengalce Bhojpur…" at bounding box center [845, 285] width 164 height 34
click at [910, 282] on select "Arnavut Arapça Ermeni Awadhi Azerbaycan Başkurt Bask Belarusça Bengalce Bhojpur…" at bounding box center [845, 285] width 164 height 34
click at [1082, 284] on select "Arnavut Arapça Ermeni Awadhi Azerbaycan Başkurt Bask Belarusça Bengalce Bhojpur…" at bounding box center [1022, 285] width 164 height 34
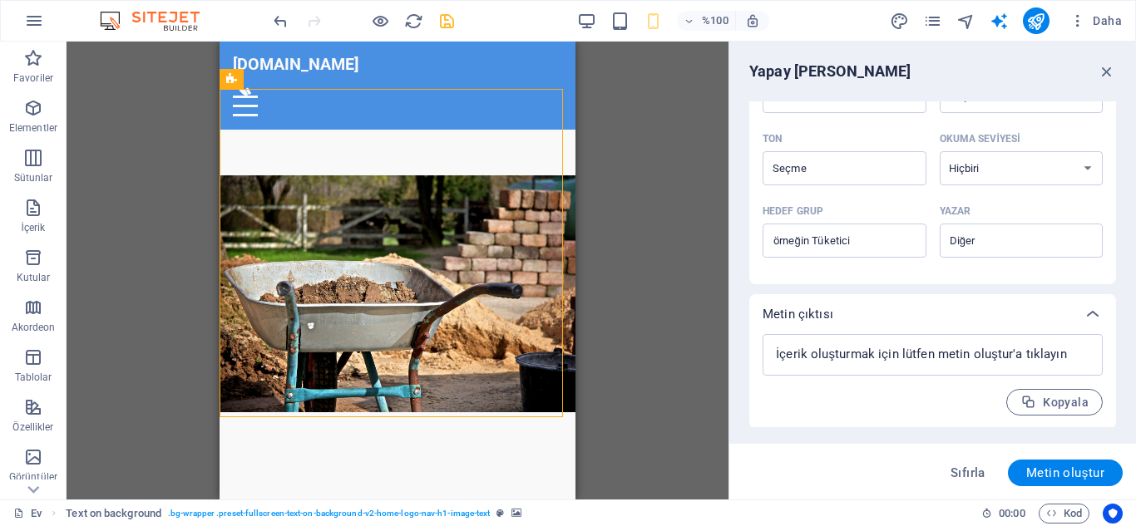
scroll to position [463, 0]
click at [1107, 73] on icon "button" at bounding box center [1107, 71] width 18 height 18
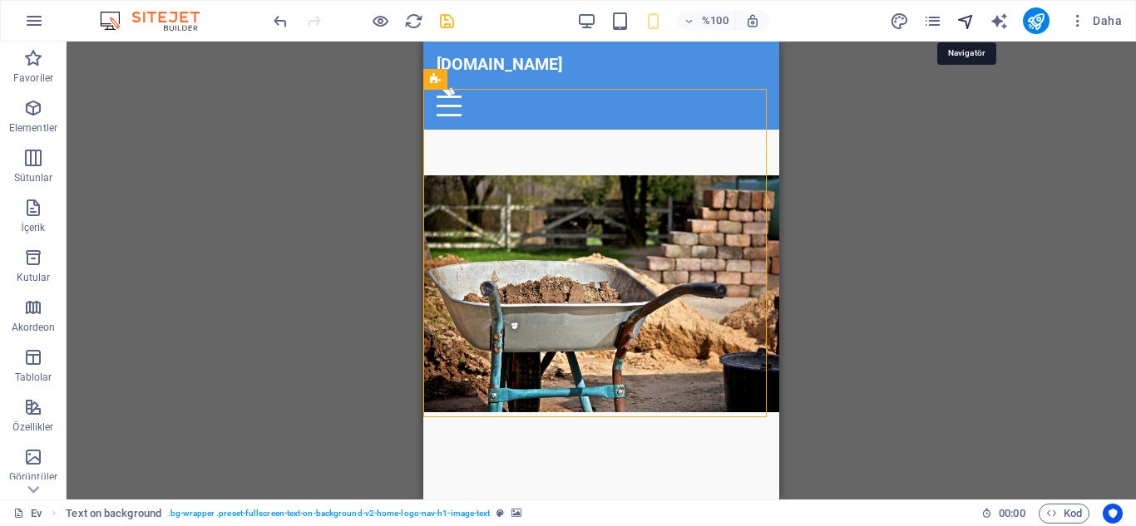
click at [968, 19] on icon "gezgin" at bounding box center [966, 21] width 19 height 19
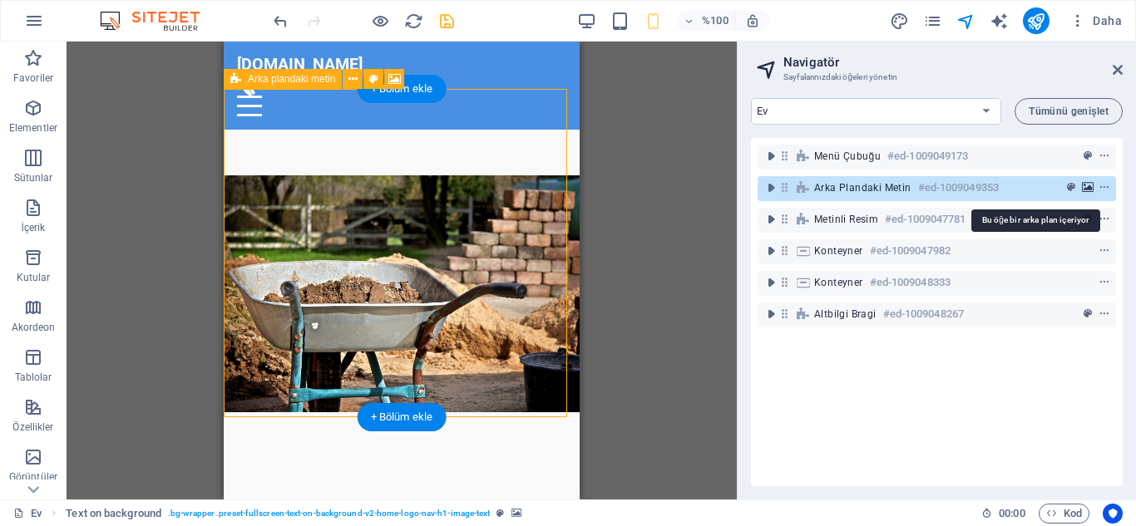
click at [1084, 185] on icon "arka plan" at bounding box center [1088, 188] width 12 height 12
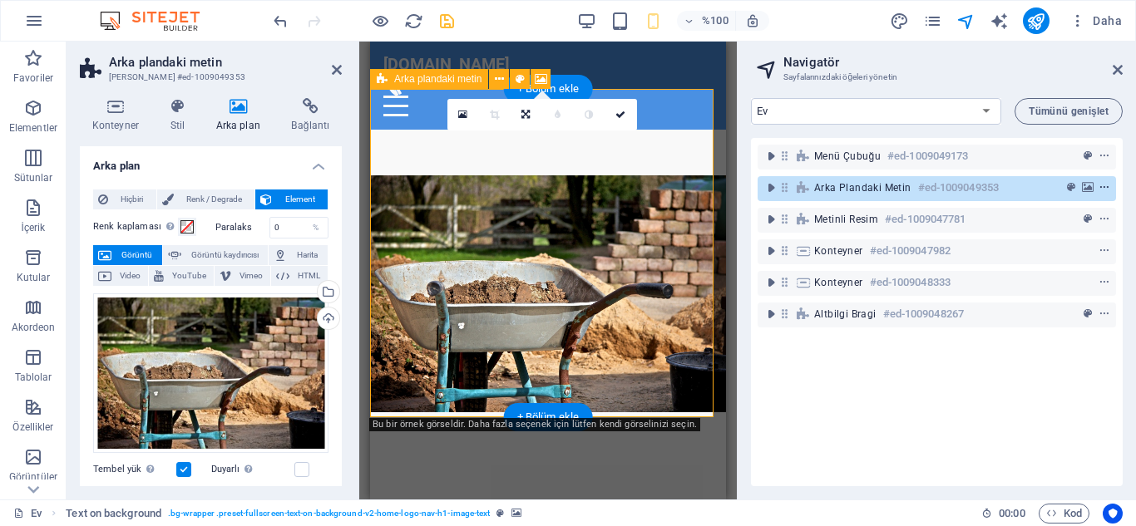
click at [1102, 185] on icon "bağlam menüsü" at bounding box center [1105, 188] width 12 height 12
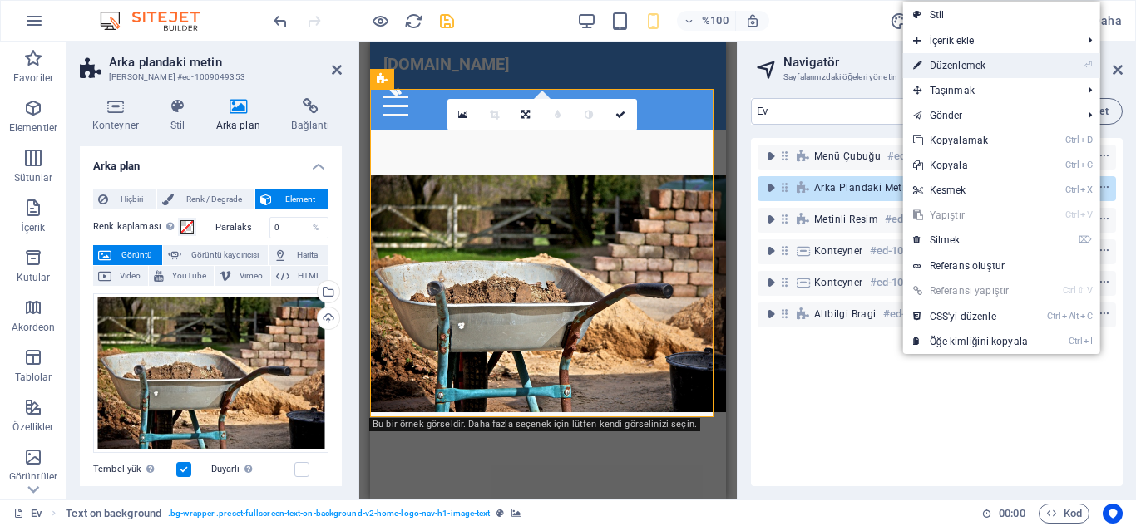
click at [999, 60] on link "⏎ Düzenlemek" at bounding box center [970, 65] width 135 height 25
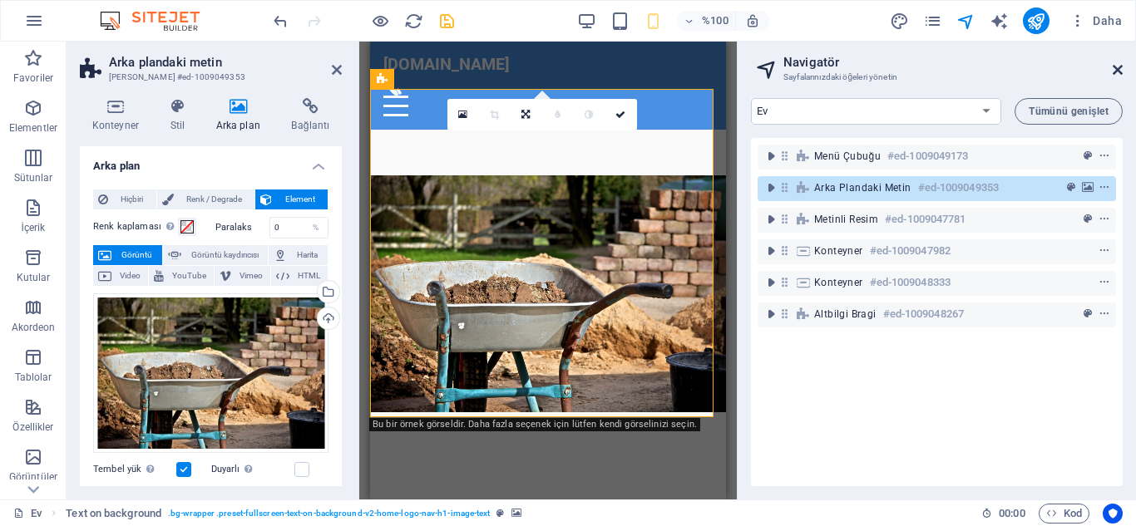
click at [1120, 70] on icon at bounding box center [1118, 69] width 10 height 13
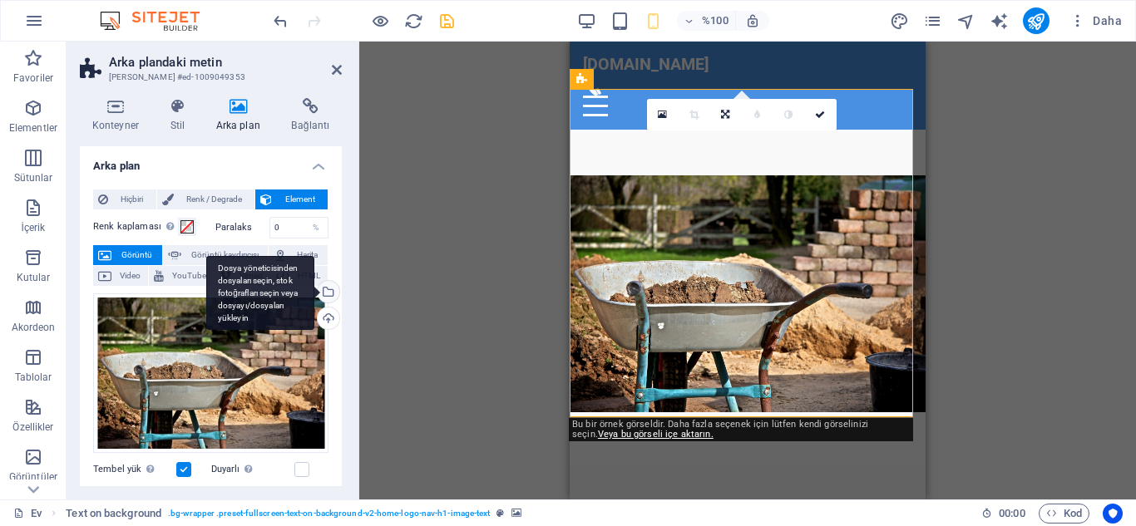
click at [324, 294] on div "Dosya yöneticisinden dosyaları seçin, stok fotoğrafları seçin veya dosyayı/dosy…" at bounding box center [326, 293] width 25 height 25
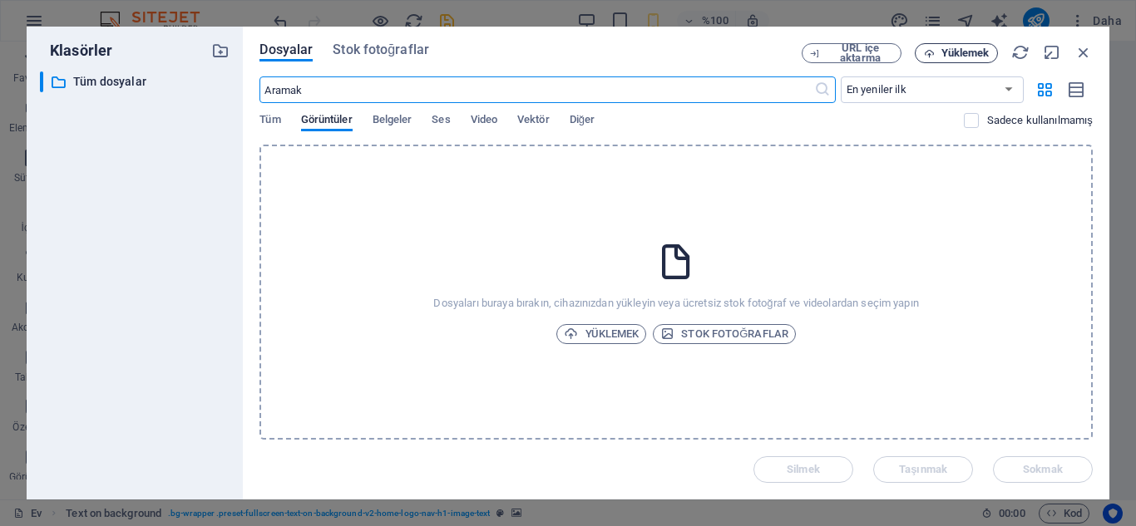
click at [956, 55] on font "Yüklemek" at bounding box center [966, 53] width 48 height 12
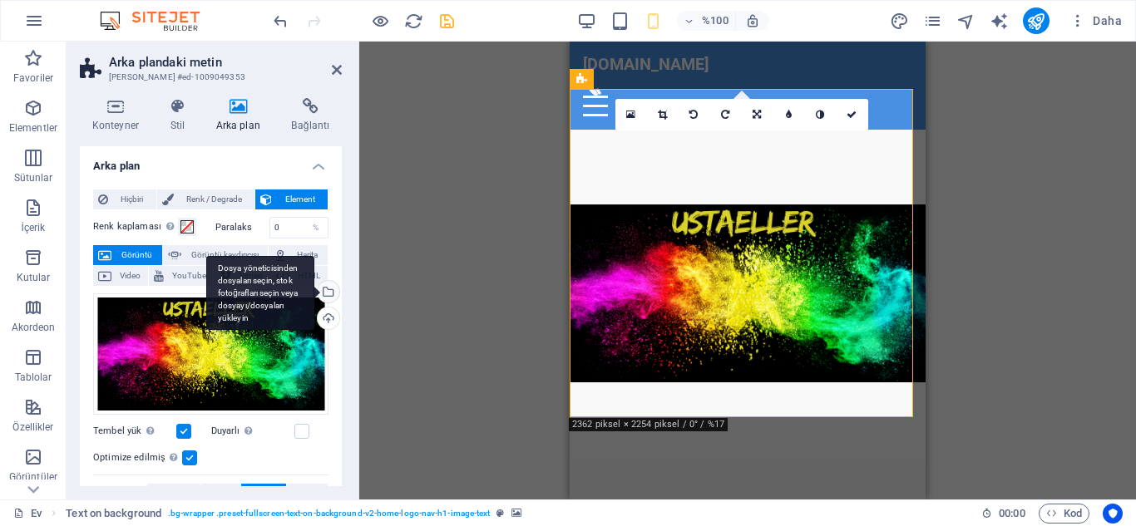
click at [324, 290] on div "Dosya yöneticisinden dosyaları seçin, stok fotoğrafları seçin veya dosyayı/dosy…" at bounding box center [326, 293] width 25 height 25
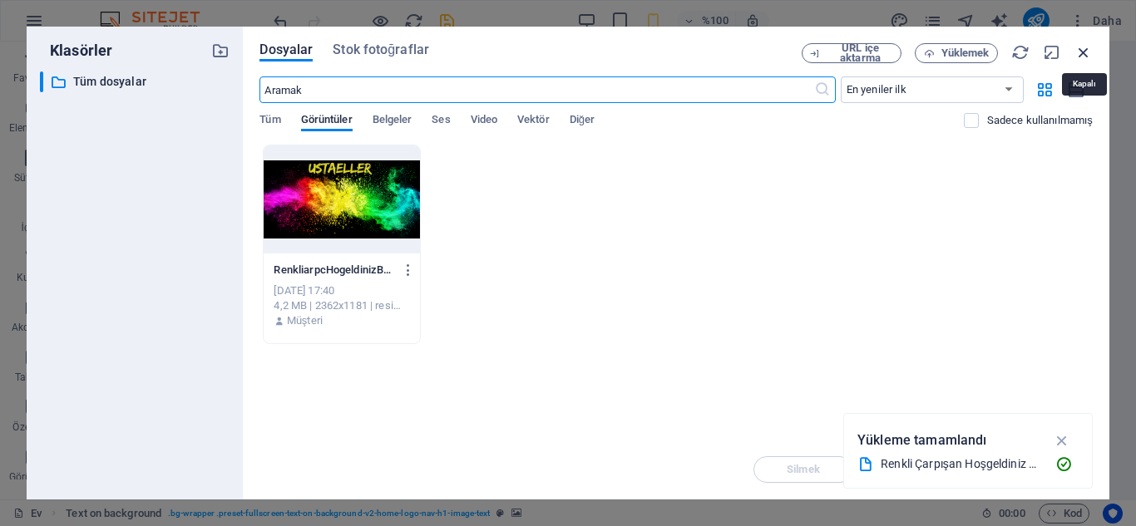
click at [1085, 49] on icon "button" at bounding box center [1084, 52] width 18 height 18
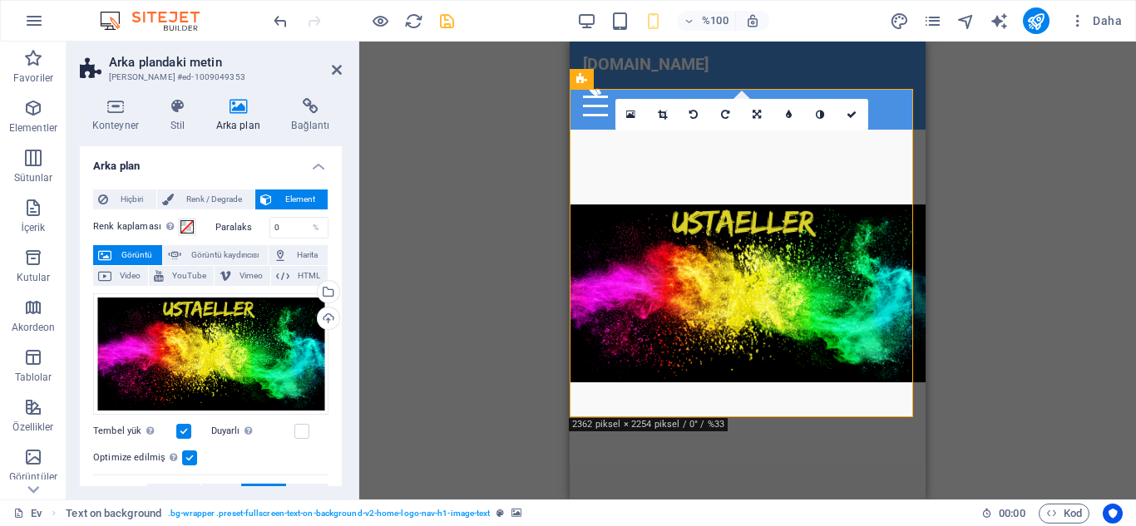
click at [1028, 240] on div "Mevcut içeriği değiştirmek için buraya sürükleyin. Yeni bir öğe oluşturmak isti…" at bounding box center [747, 271] width 777 height 458
click at [500, 213] on div "Mevcut içeriği değiştirmek için buraya sürükleyin. Yeni bir öğe oluşturmak isti…" at bounding box center [747, 271] width 777 height 458
click at [118, 116] on h4 "Konteyner" at bounding box center [119, 115] width 78 height 35
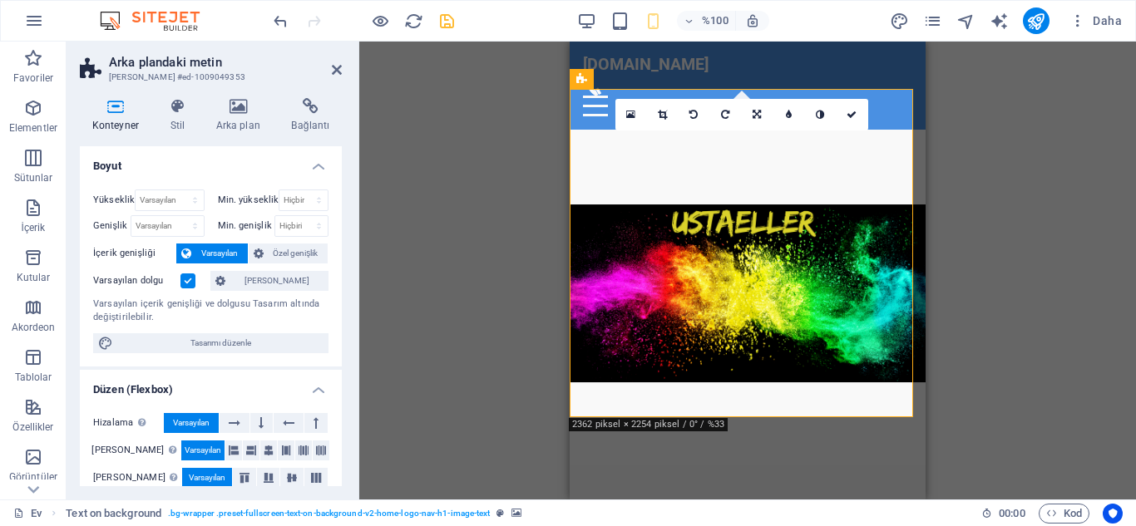
click at [467, 174] on div "Mevcut içeriği değiştirmek için buraya sürükleyin. Yeni bir öğe oluşturmak isti…" at bounding box center [747, 271] width 777 height 458
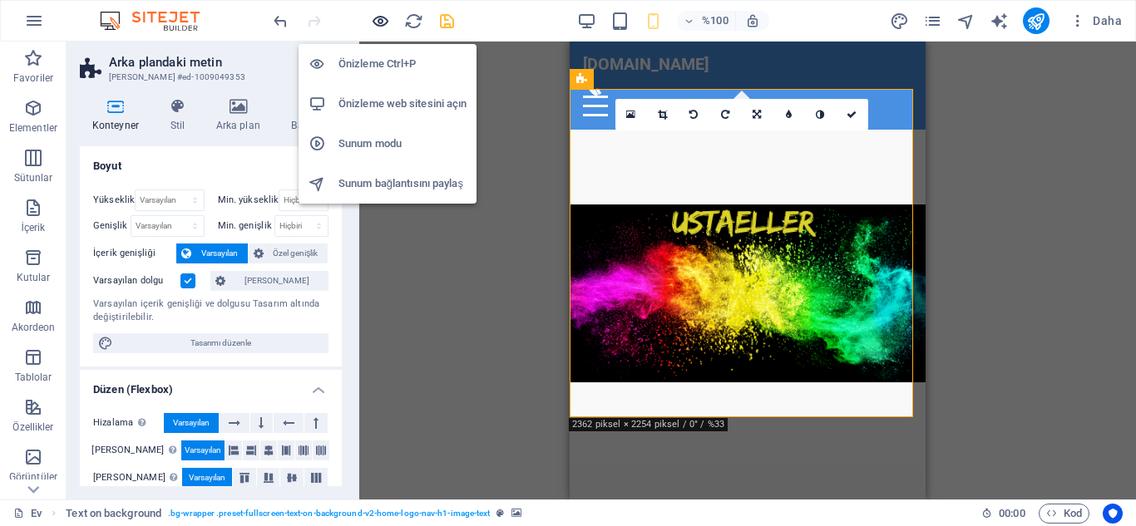
click at [382, 19] on icon "button" at bounding box center [380, 21] width 19 height 19
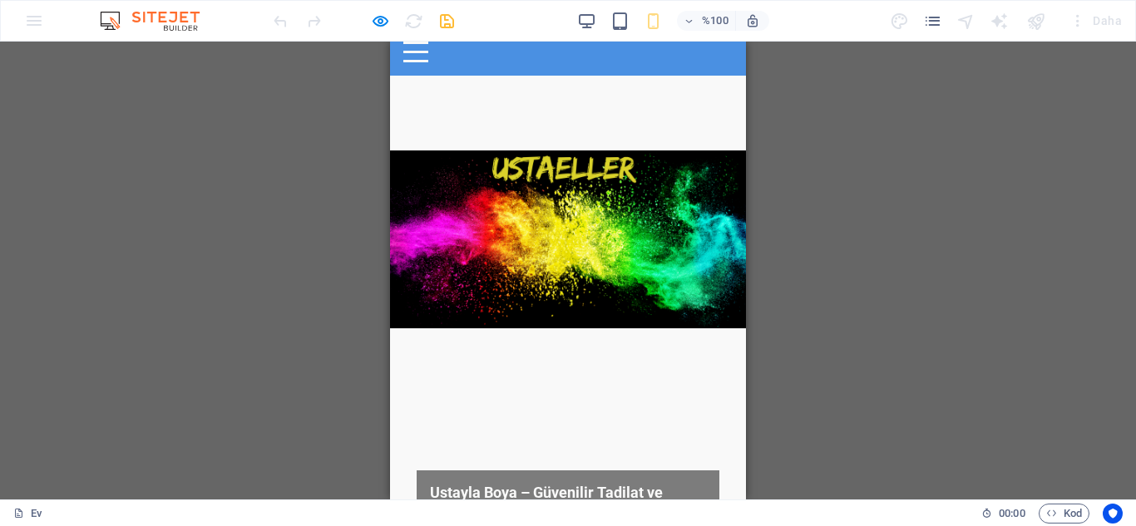
scroll to position [0, 0]
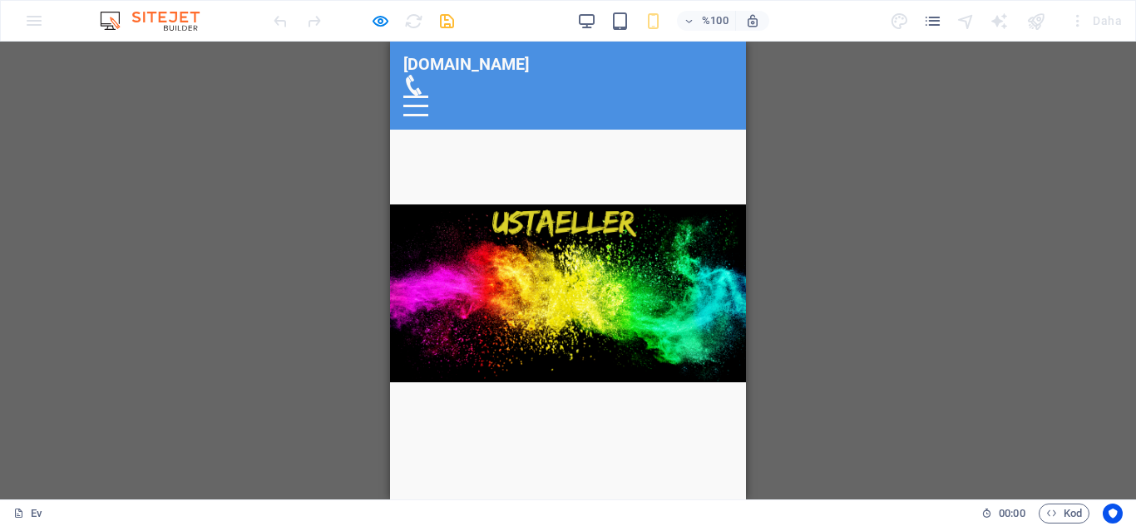
drag, startPoint x: 738, startPoint y: 101, endPoint x: 877, endPoint y: 57, distance: 146.5
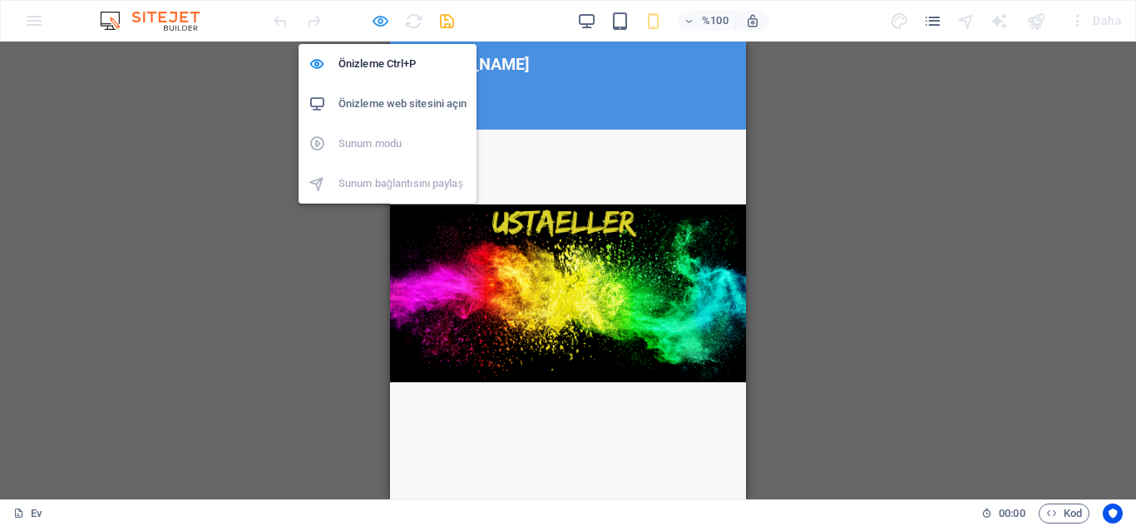
click at [378, 20] on icon "button" at bounding box center [380, 21] width 19 height 19
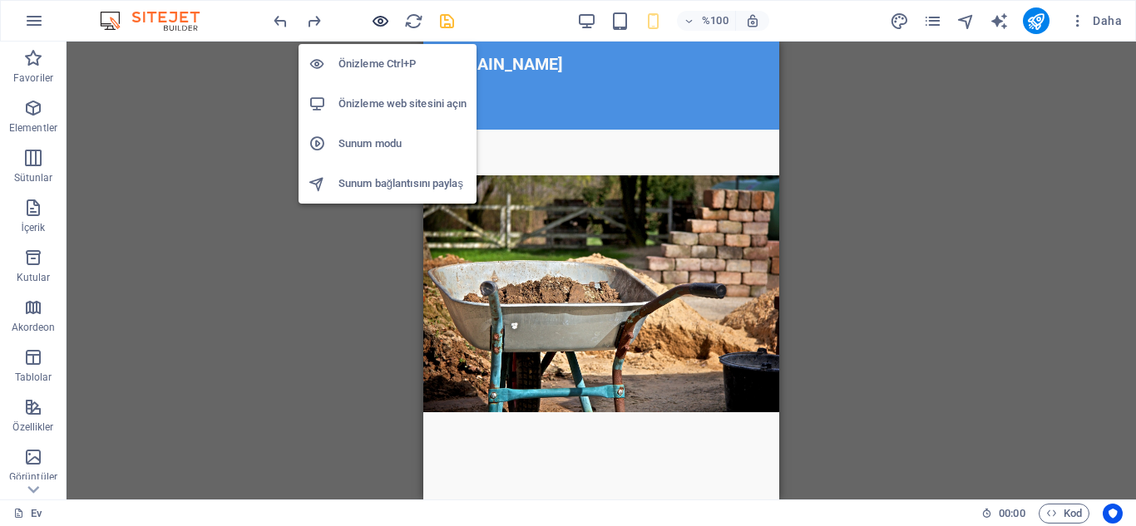
click at [382, 20] on icon "button" at bounding box center [380, 21] width 19 height 19
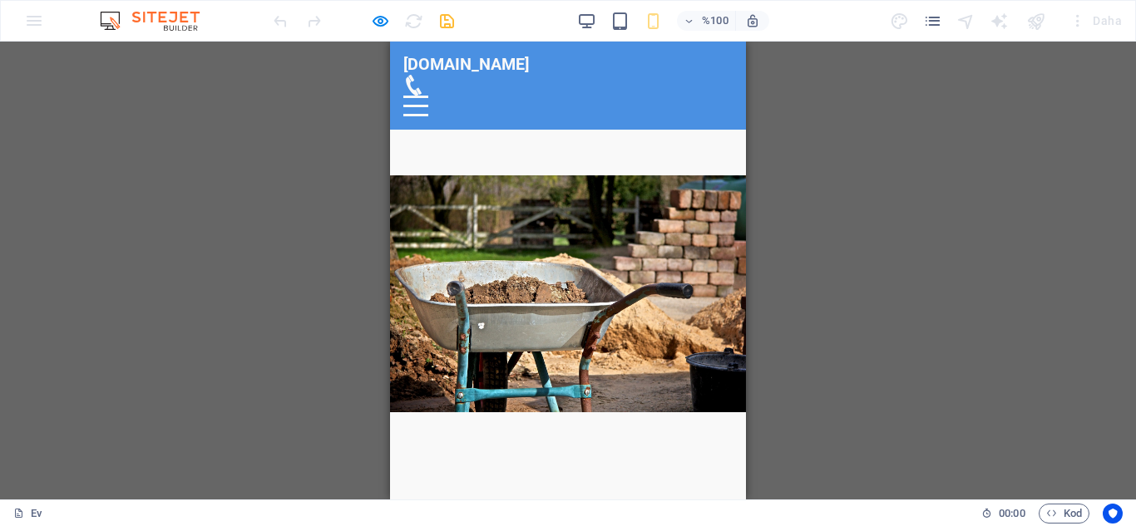
click at [888, 315] on div "Mevcut içeriği değiştirmek için buraya sürükleyin. Yeni bir öğe oluşturmak isti…" at bounding box center [568, 271] width 1136 height 458
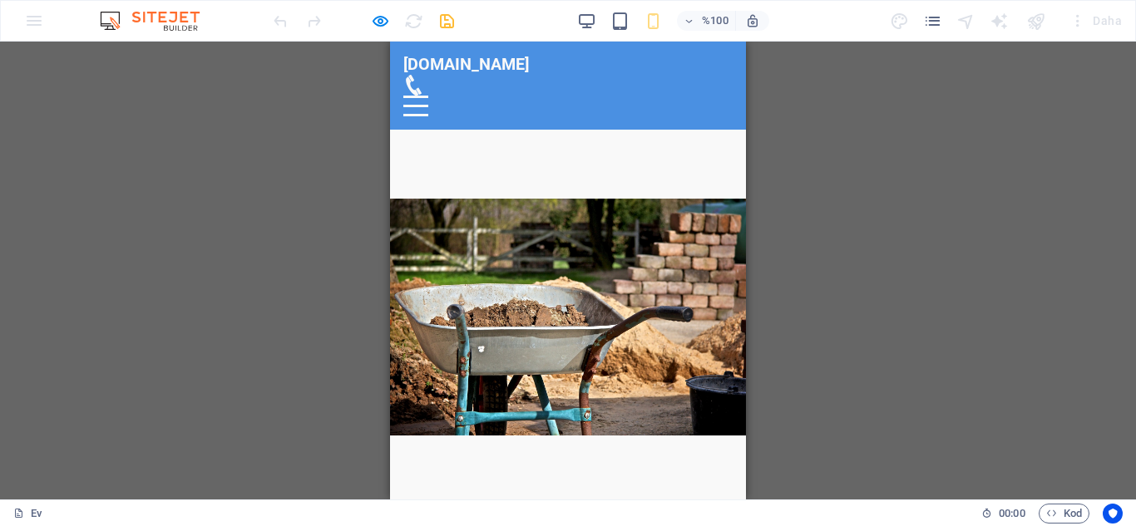
drag, startPoint x: 740, startPoint y: 130, endPoint x: 995, endPoint y: 46, distance: 268.0
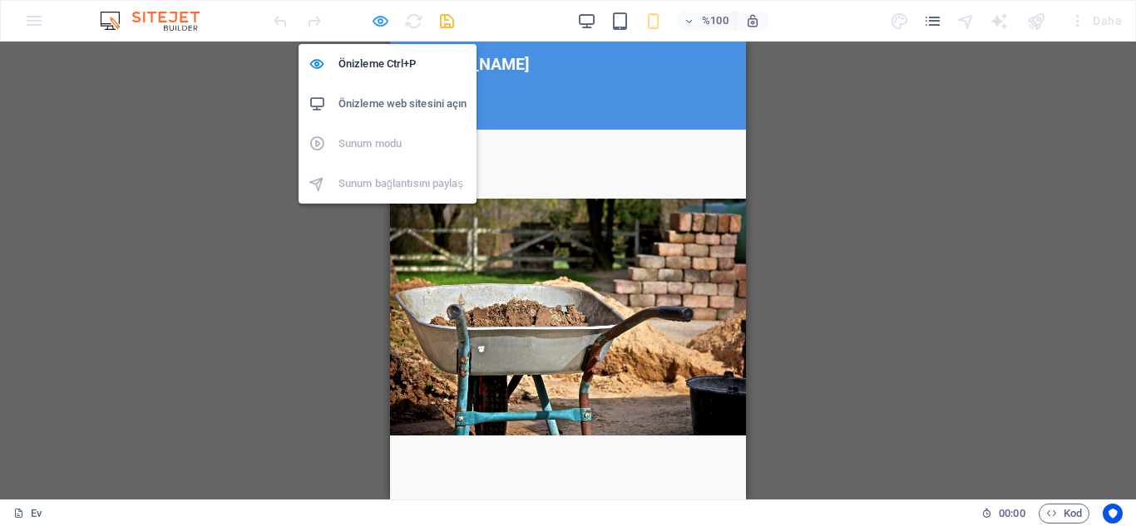
click at [383, 16] on icon "button" at bounding box center [380, 21] width 19 height 19
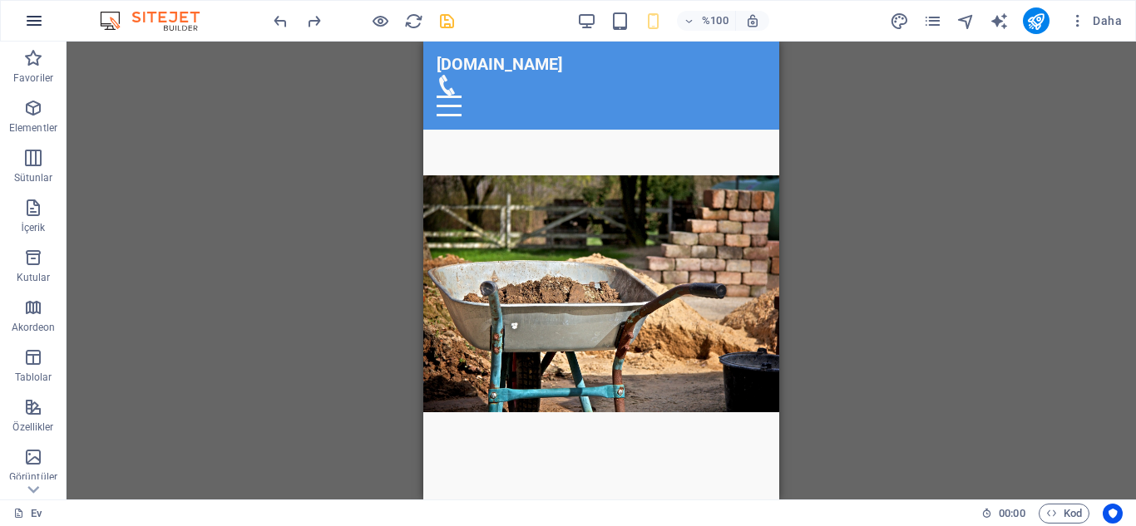
click at [34, 22] on icon "button" at bounding box center [34, 21] width 20 height 20
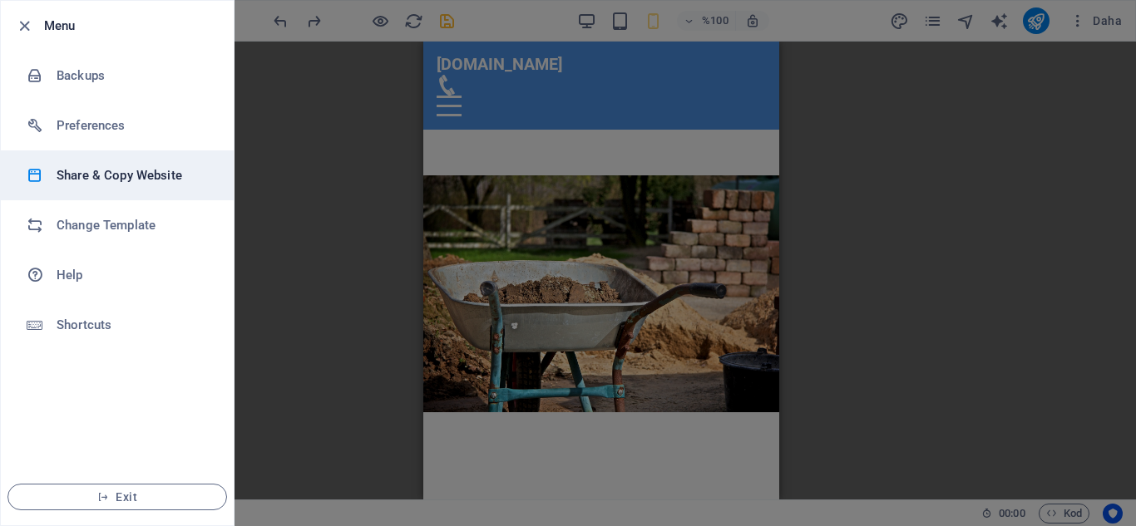
click at [117, 178] on h6 "Share & Copy Website" at bounding box center [134, 176] width 154 height 20
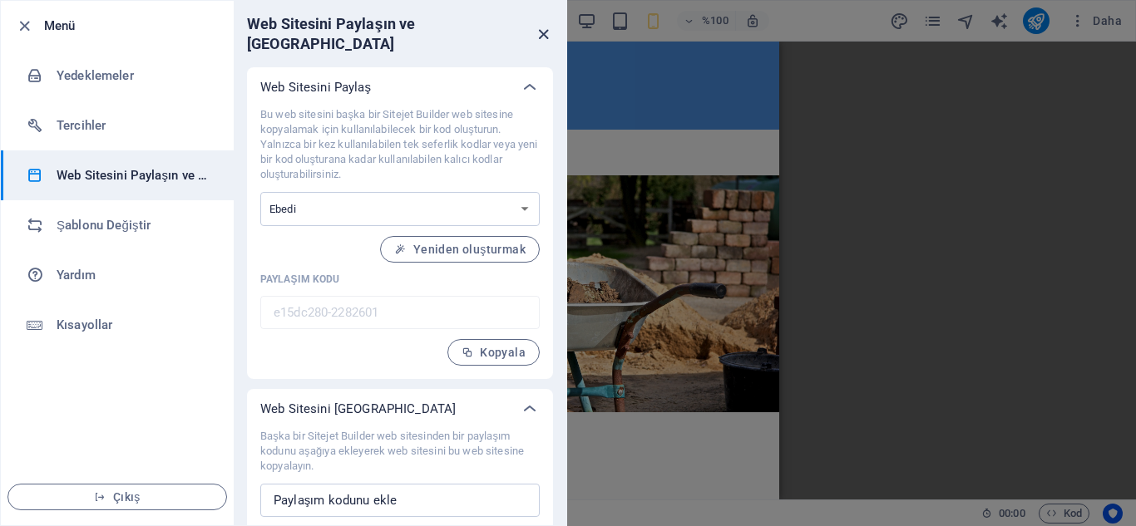
click at [541, 25] on icon "kapalı" at bounding box center [543, 34] width 19 height 19
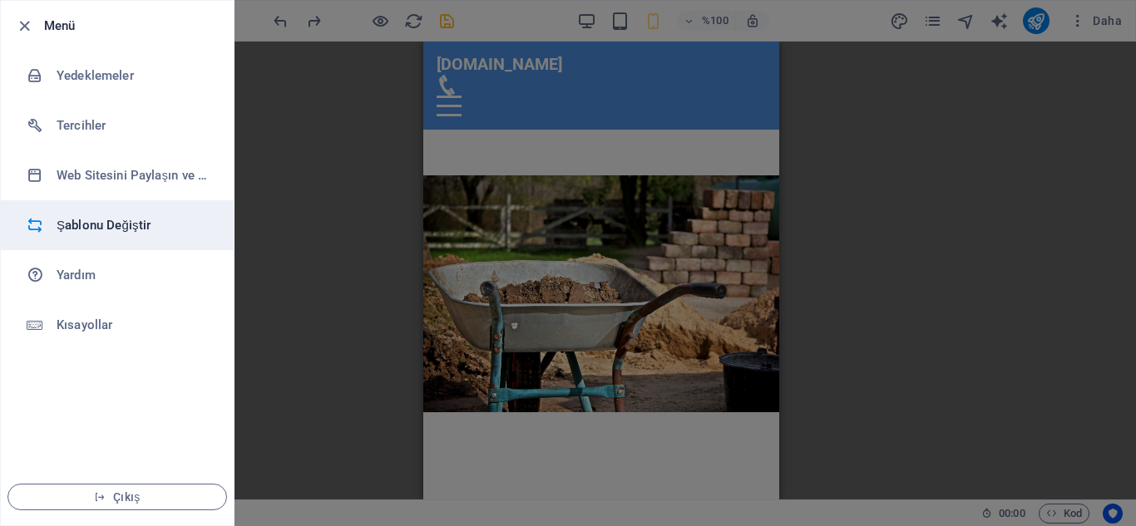
click at [96, 217] on h6 "Şablonu Değiştir" at bounding box center [134, 225] width 154 height 20
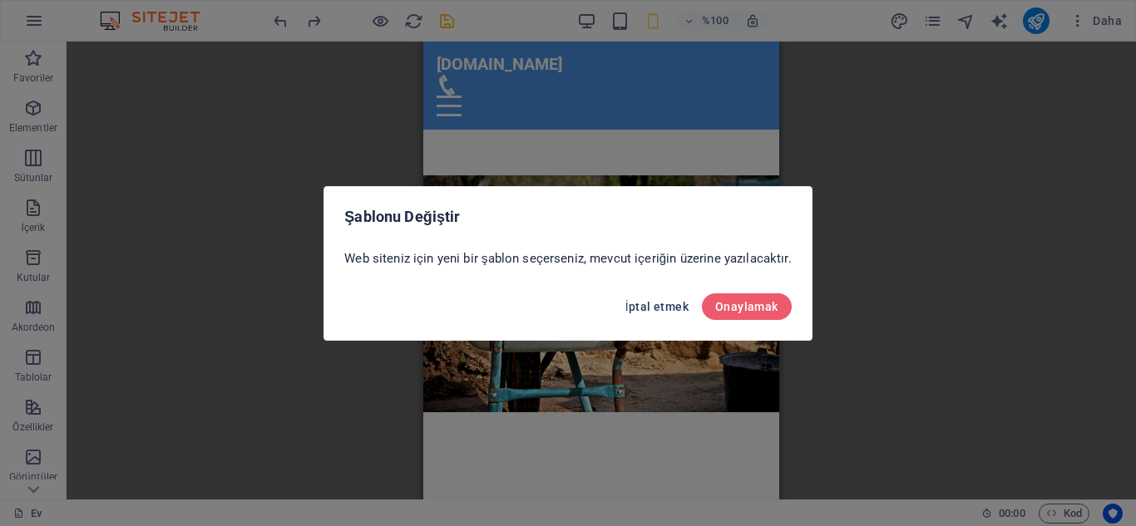
click at [630, 306] on font "İptal etmek" at bounding box center [656, 306] width 63 height 13
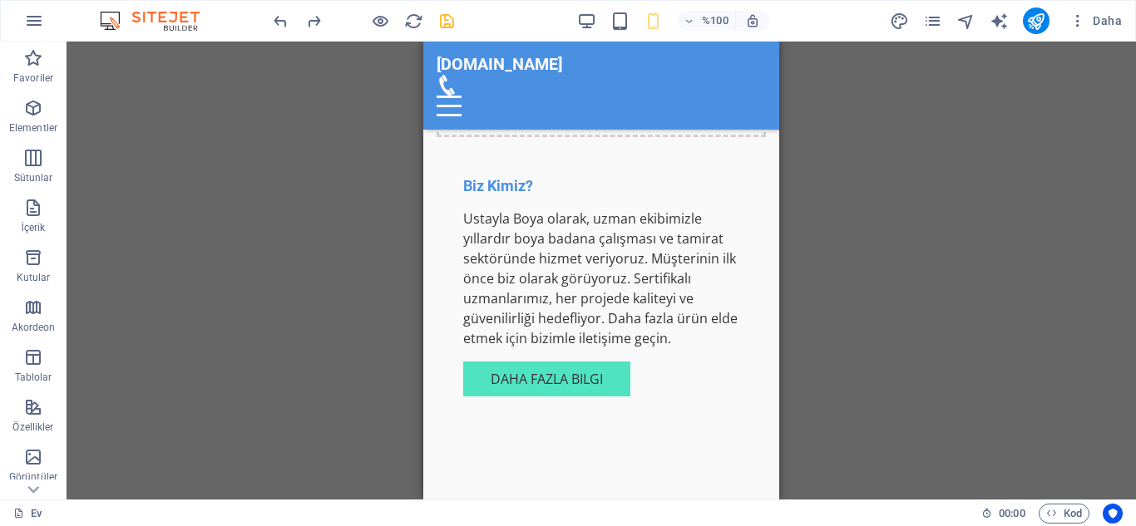
scroll to position [887, 0]
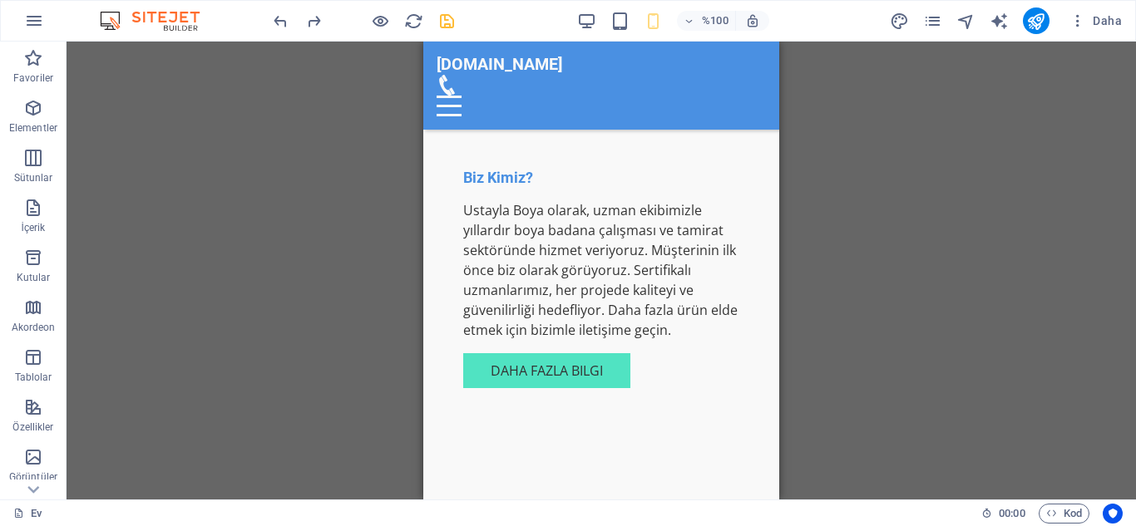
drag, startPoint x: 774, startPoint y: 110, endPoint x: 1220, endPoint y: 326, distance: 496.2
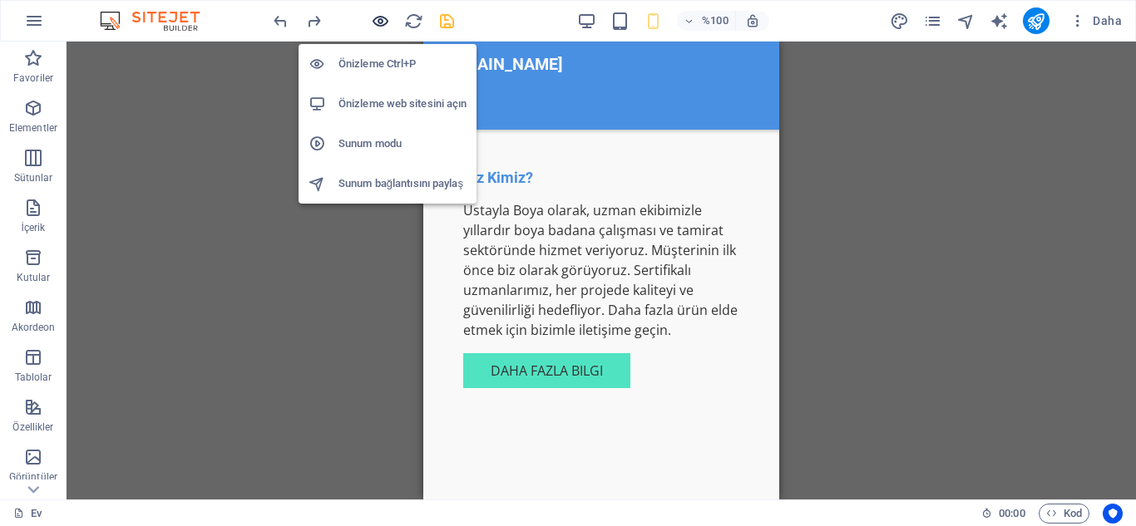
click at [381, 22] on icon "button" at bounding box center [380, 21] width 19 height 19
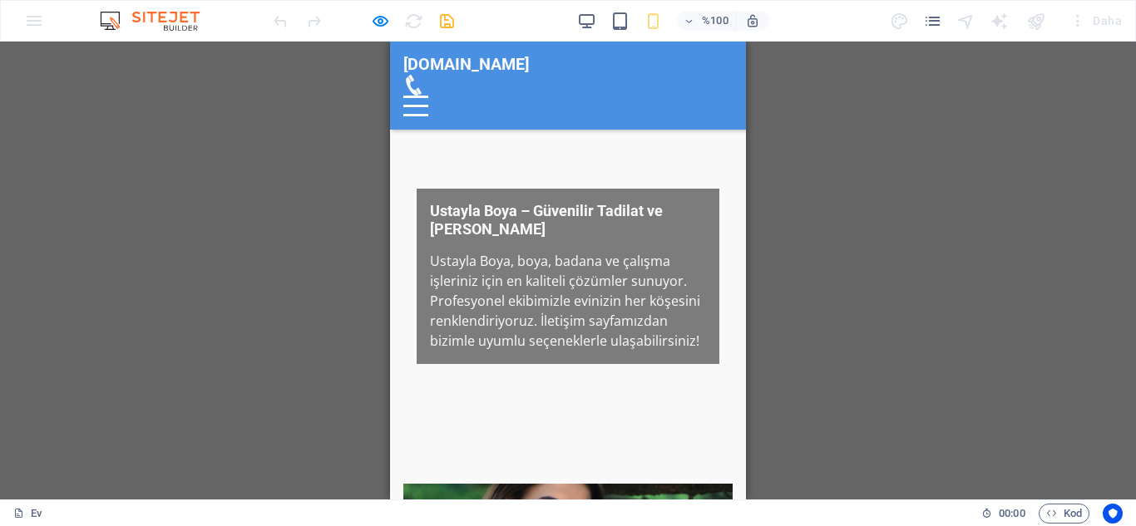
scroll to position [433, 0]
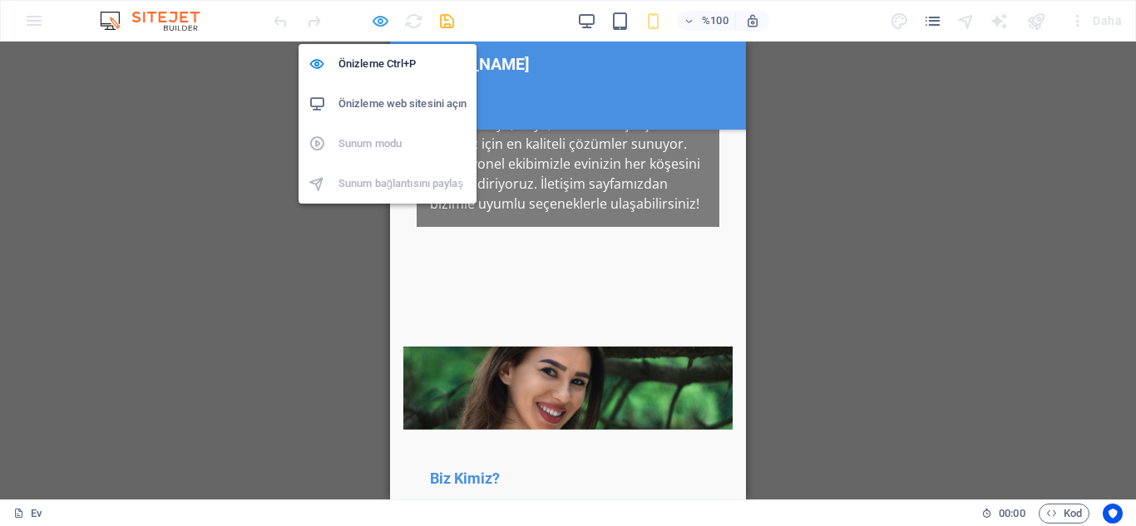
click at [379, 23] on icon "button" at bounding box center [380, 21] width 19 height 19
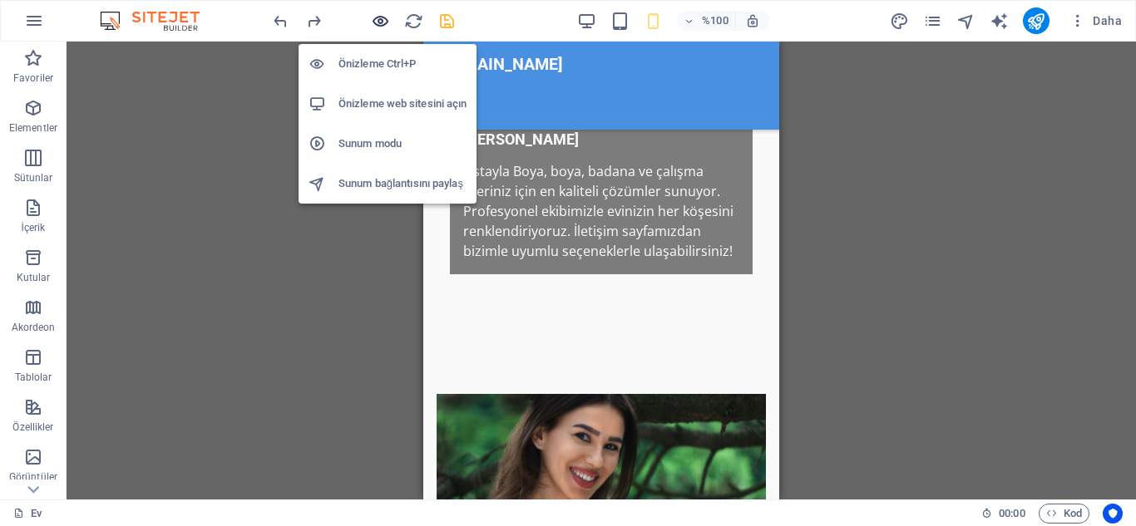
click at [385, 17] on icon "button" at bounding box center [380, 21] width 19 height 19
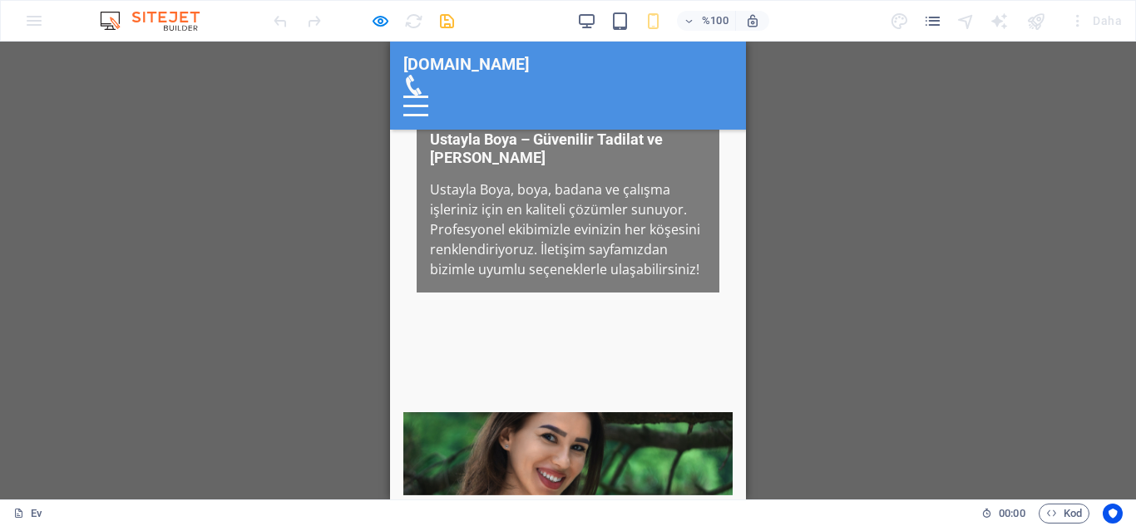
scroll to position [447, 0]
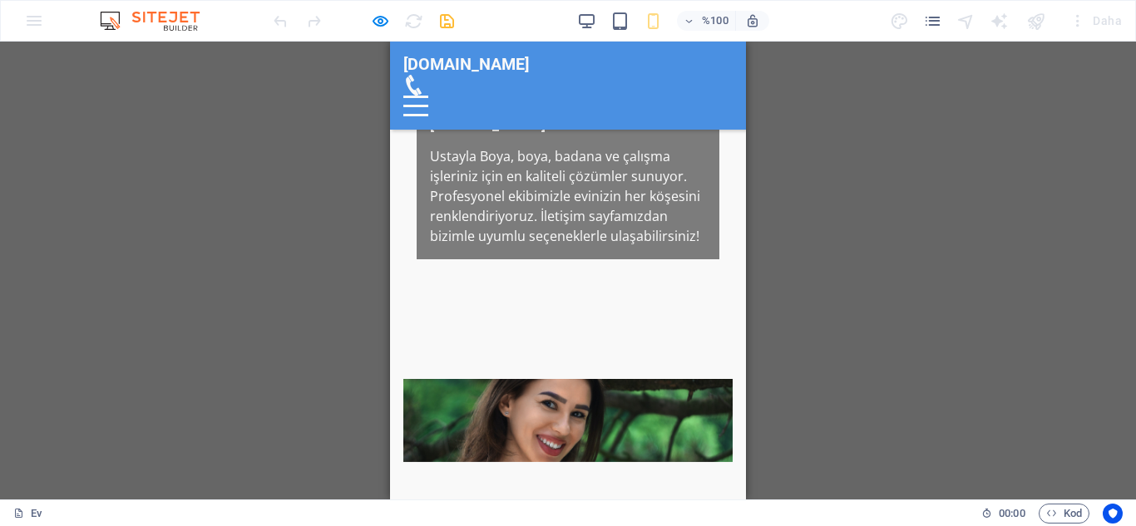
click at [424, 75] on icon at bounding box center [413, 85] width 21 height 21
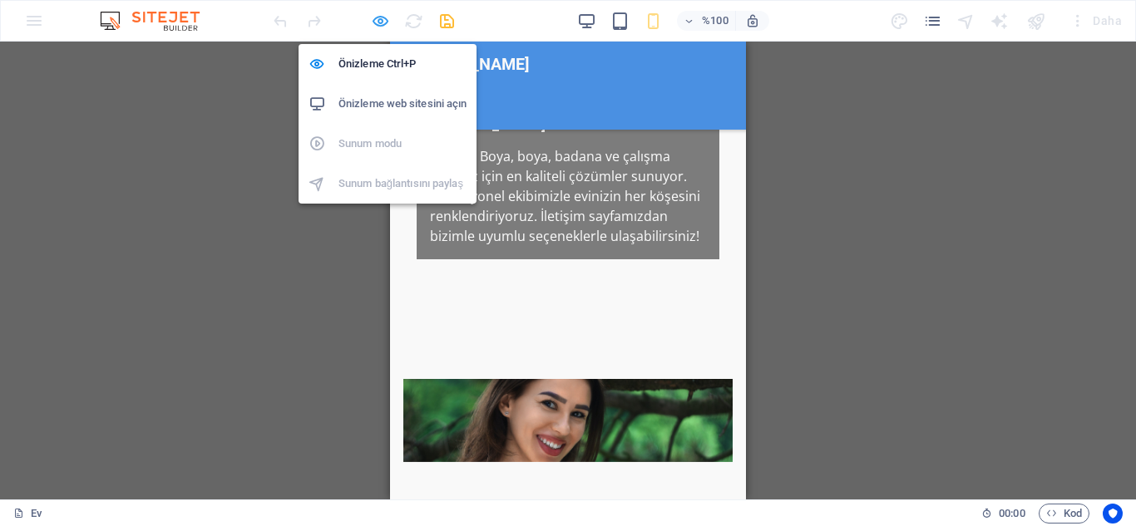
click at [381, 17] on icon "button" at bounding box center [380, 21] width 19 height 19
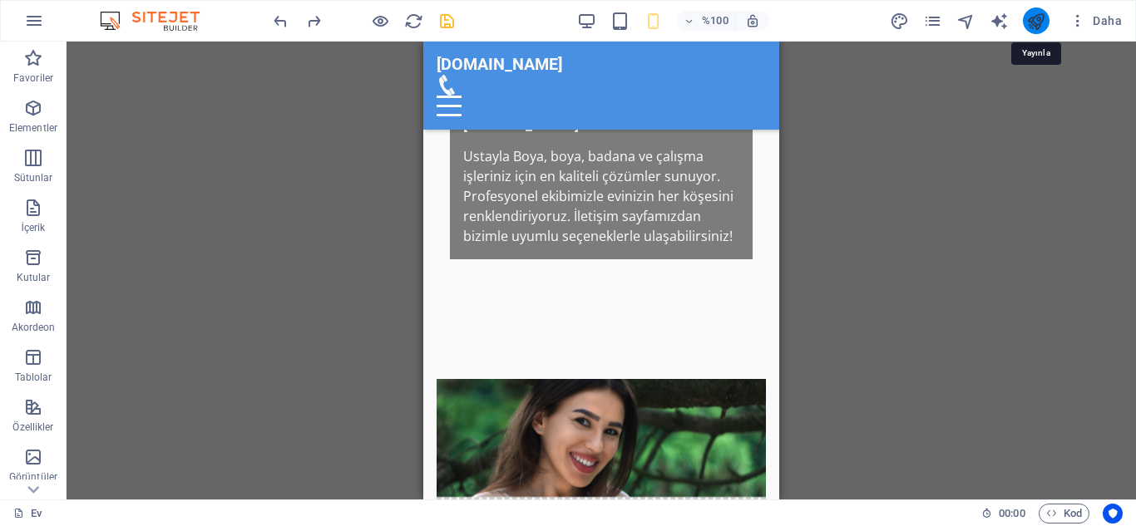
click at [1036, 17] on icon "yayınlamak" at bounding box center [1035, 21] width 19 height 19
checkbox input "false"
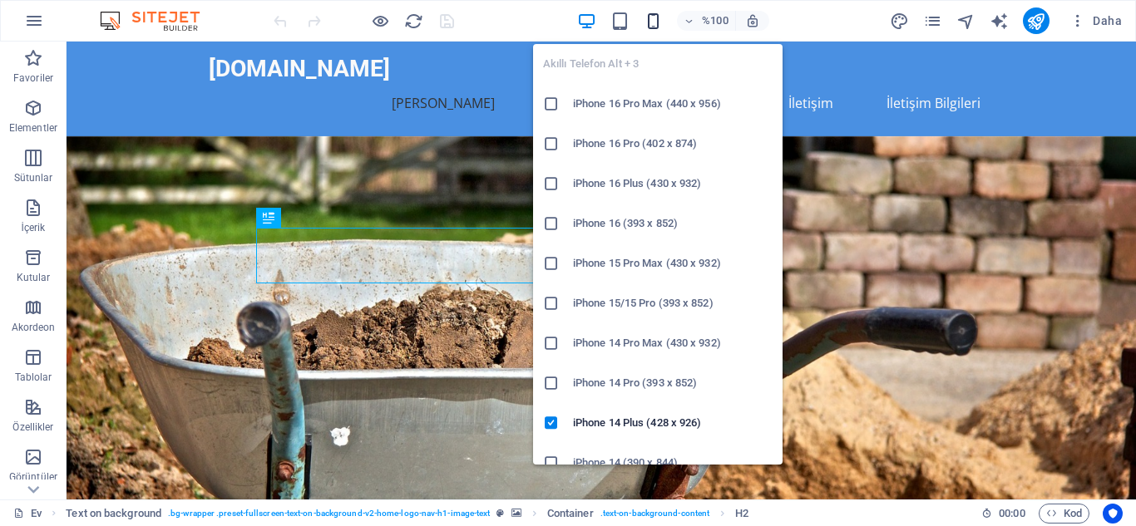
click at [654, 21] on icon "button" at bounding box center [653, 21] width 19 height 19
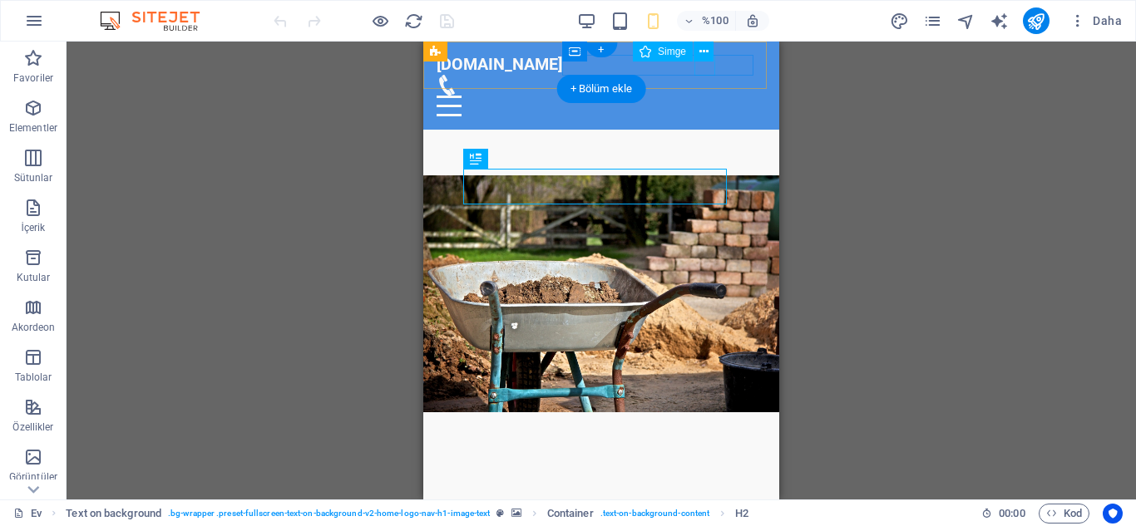
click at [700, 75] on figure at bounding box center [595, 85] width 316 height 21
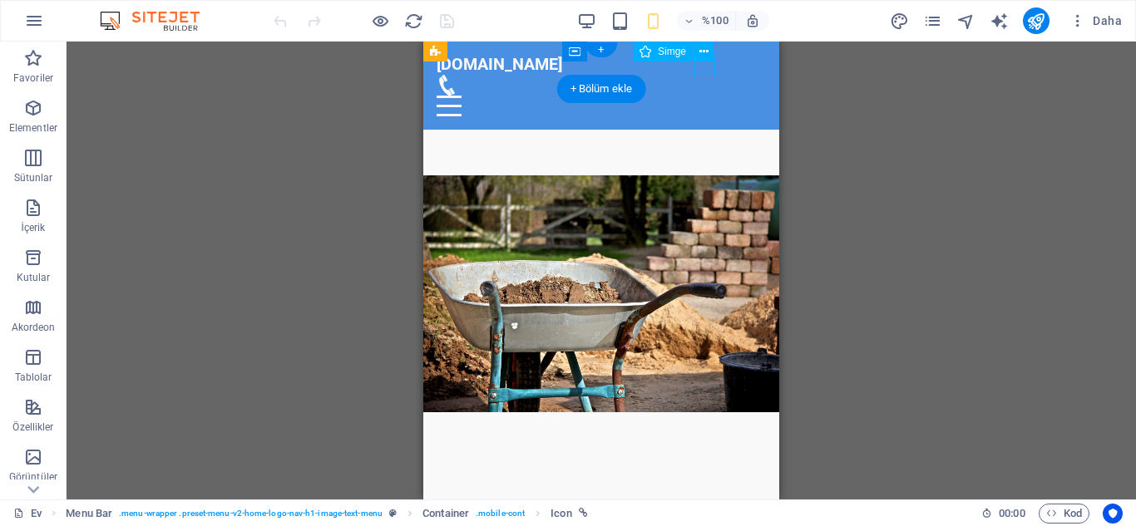
click at [700, 75] on figure at bounding box center [595, 85] width 316 height 21
select select "xMidYMid"
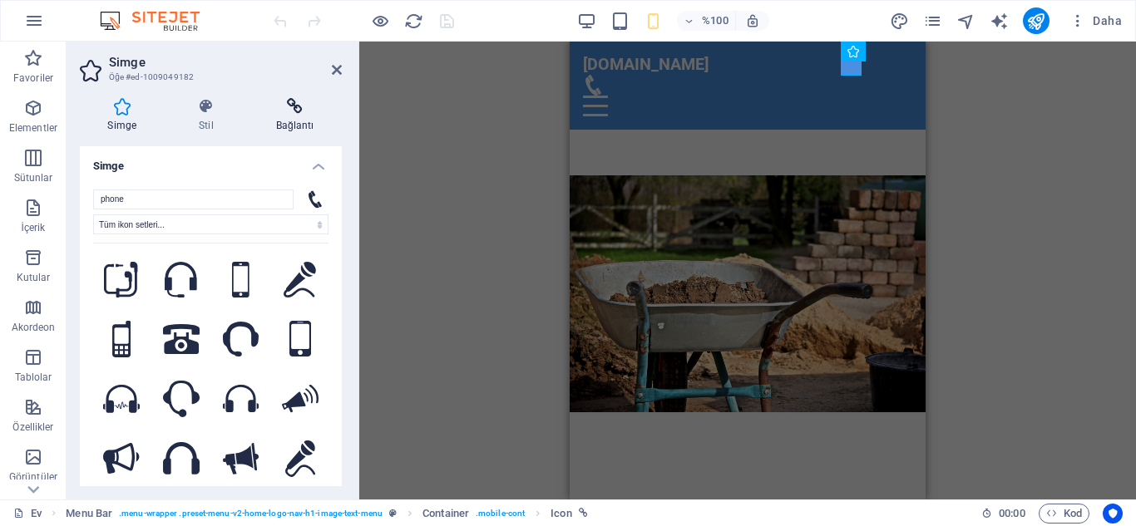
click at [294, 103] on icon at bounding box center [295, 106] width 94 height 17
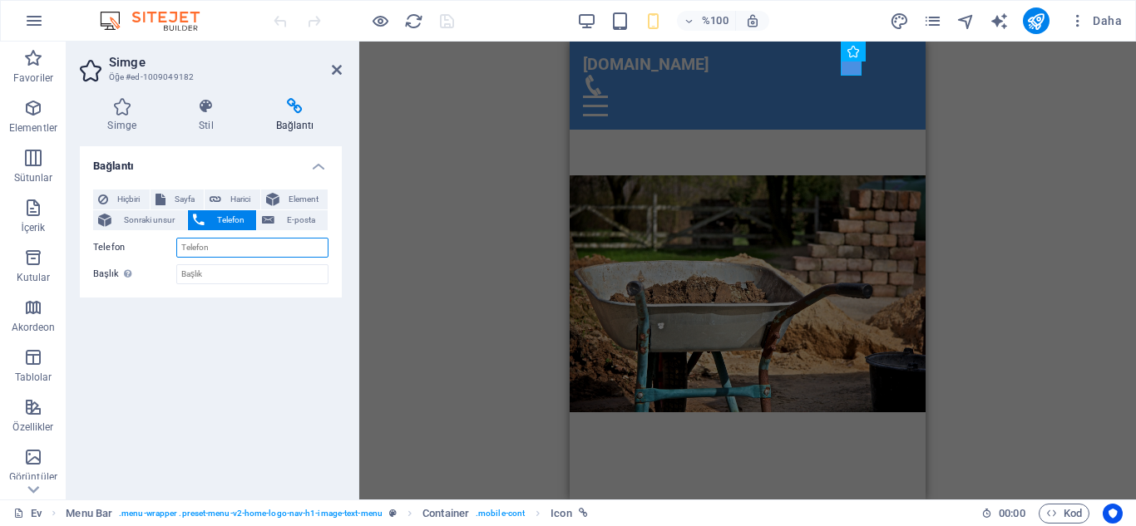
click at [211, 250] on input "Telefon" at bounding box center [252, 248] width 152 height 20
type input "05334998498"
click at [198, 273] on input "Başlık Ek bağlantı açıklaması, bağlantı metniyle aynı olmamalıdır. Başlık, gene…" at bounding box center [252, 274] width 152 height 20
type input "u"
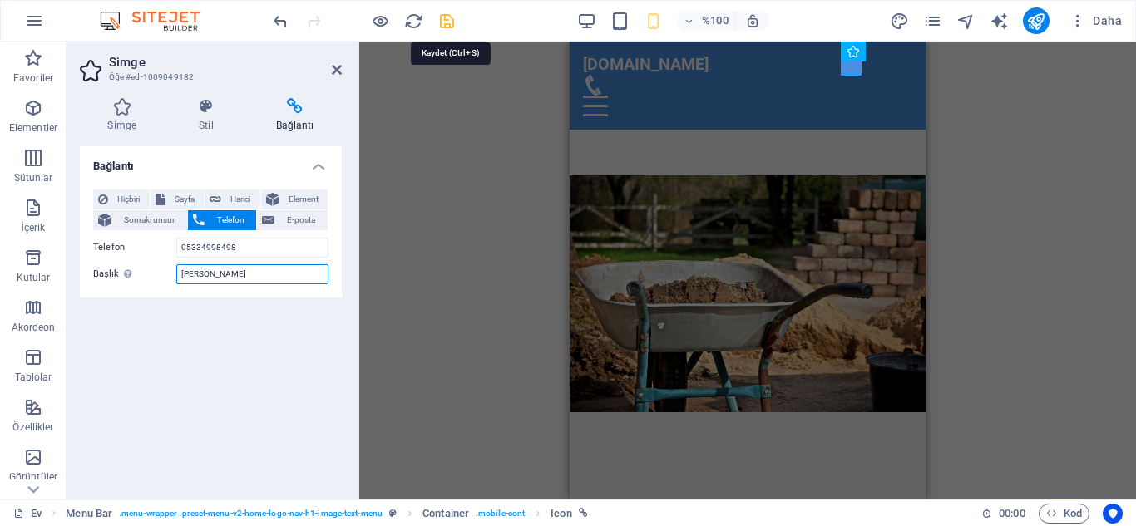
type input "[PERSON_NAME]"
click at [453, 21] on icon "kaydetmek" at bounding box center [447, 21] width 19 height 19
checkbox input "false"
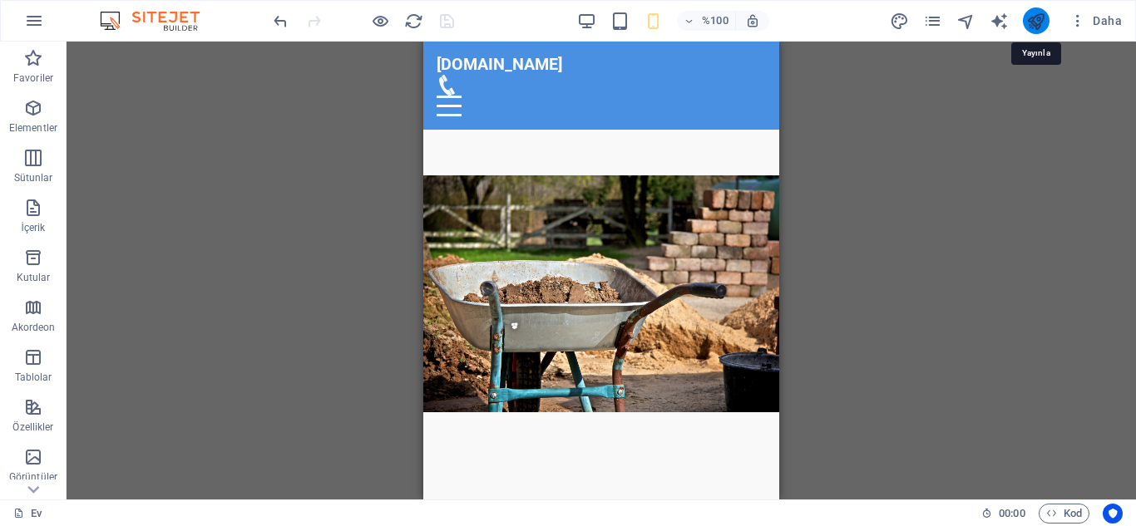
click at [1032, 22] on icon "yayınlamak" at bounding box center [1035, 21] width 19 height 19
